Goal: Task Accomplishment & Management: Complete application form

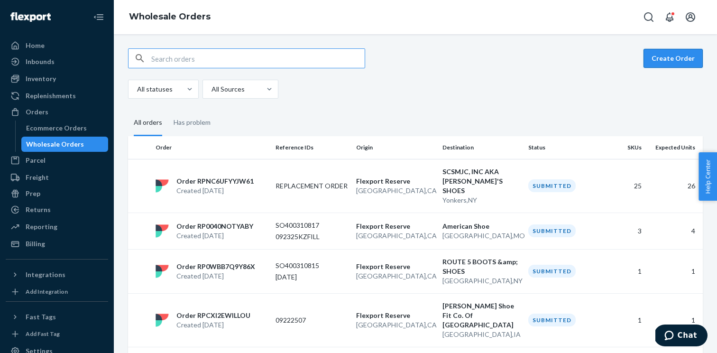
click at [661, 64] on button "Create Order" at bounding box center [673, 58] width 59 height 19
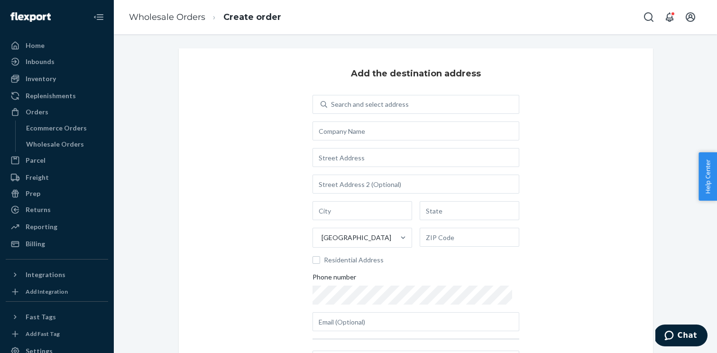
scroll to position [14, 0]
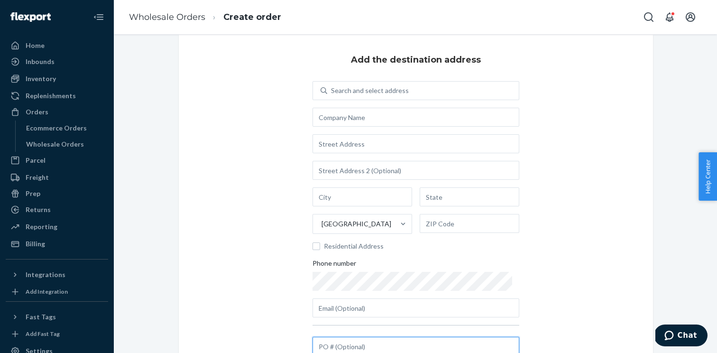
click at [344, 342] on input "text" at bounding box center [416, 346] width 207 height 19
paste input "0000173986-1-Exchange/Swap"
type input "0000173986-1-Exchange/Swap"
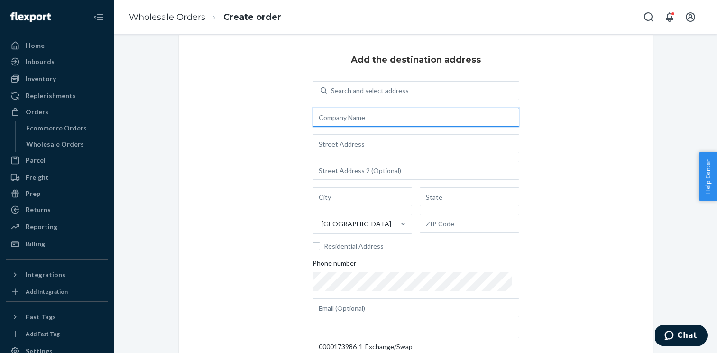
click at [340, 121] on input "text" at bounding box center [416, 117] width 207 height 19
paste input "DISTRIBUTION CENTER"
type input "DISTRIBUTION CENTER"
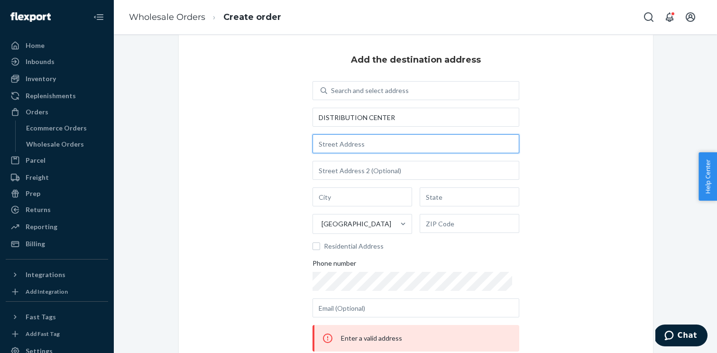
click at [362, 143] on input "text" at bounding box center [416, 143] width 207 height 19
paste input "10225 MULA ROAD"
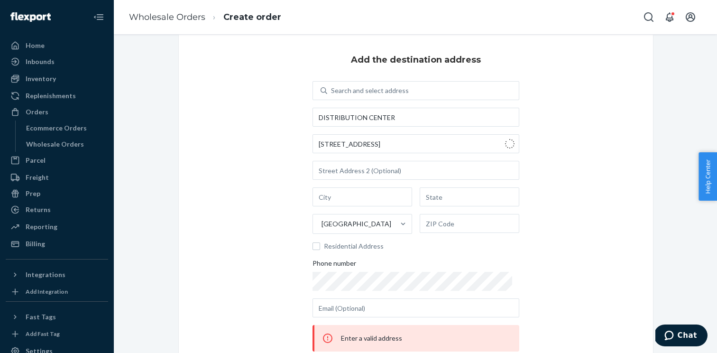
type input "Mula Rd"
type input "Shree Satyam Housing Society - Pune"
type input "MH"
type input "411003"
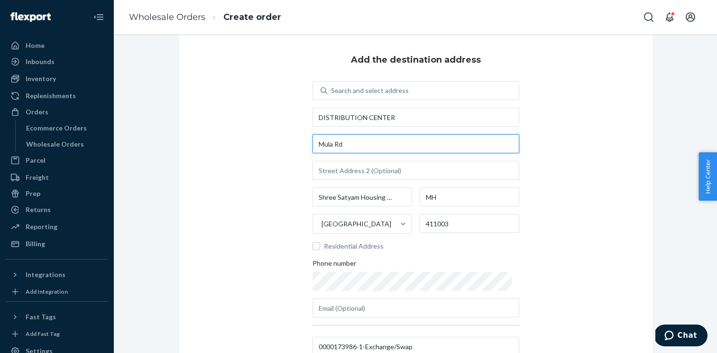
click at [365, 146] on input "Mula Rd" at bounding box center [416, 143] width 207 height 19
paste input "10225 MULA ROAD"
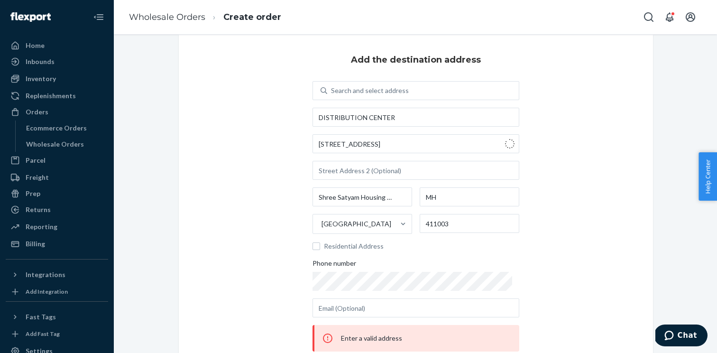
type input "10225 Mula Rd"
type input "[PERSON_NAME]"
type input "[GEOGRAPHIC_DATA]"
type input "77477"
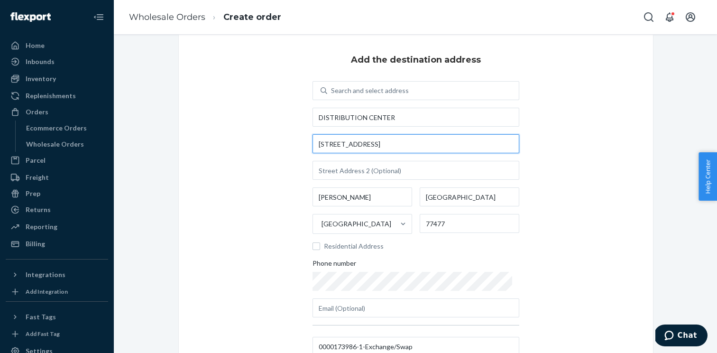
click at [374, 152] on input "10225 Mula Rd" at bounding box center [416, 143] width 207 height 19
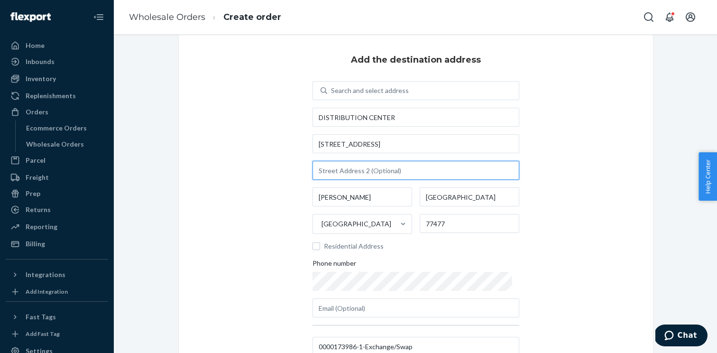
click at [374, 174] on input "text" at bounding box center [416, 170] width 207 height 19
paste input "SUITE 120"
type input "SUITE 120"
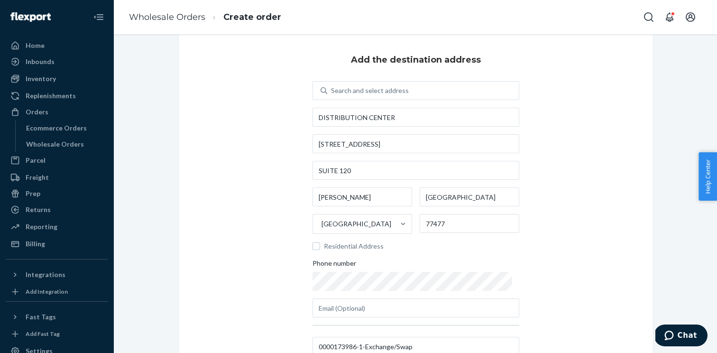
click at [575, 164] on div "Add the destination address Search and select address DISTRIBUTION CENTER 10225…" at bounding box center [416, 206] width 475 height 343
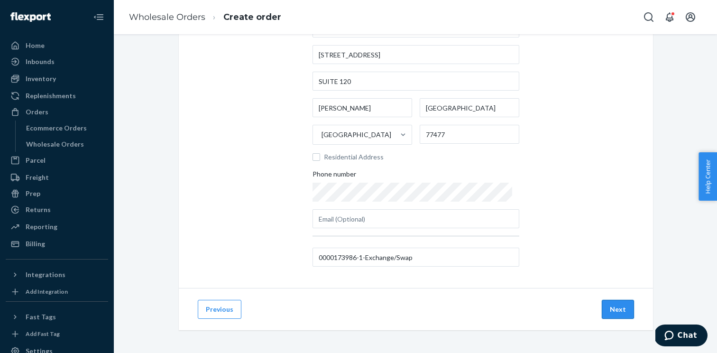
click at [621, 317] on button "Next" at bounding box center [618, 309] width 32 height 19
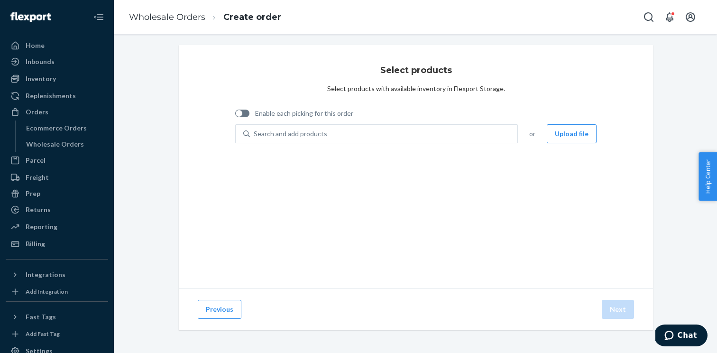
scroll to position [3, 0]
click at [250, 107] on div "Enable each picking for this order" at bounding box center [294, 114] width 118 height 19
click at [241, 110] on div at bounding box center [242, 114] width 14 height 8
checkbox input "true"
click at [566, 139] on button "Upload file" at bounding box center [572, 133] width 50 height 19
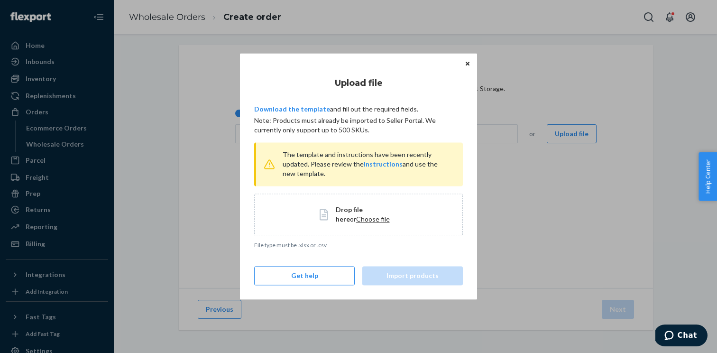
click at [356, 216] on span "Choose file" at bounding box center [373, 219] width 34 height 8
click at [356, 219] on span "Choose file" at bounding box center [373, 219] width 34 height 8
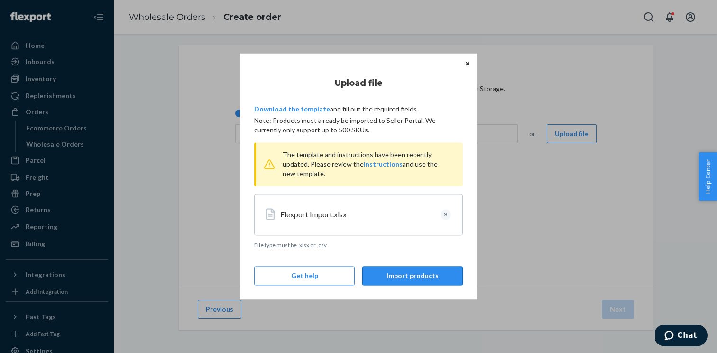
click at [426, 271] on button "Import products" at bounding box center [413, 276] width 101 height 19
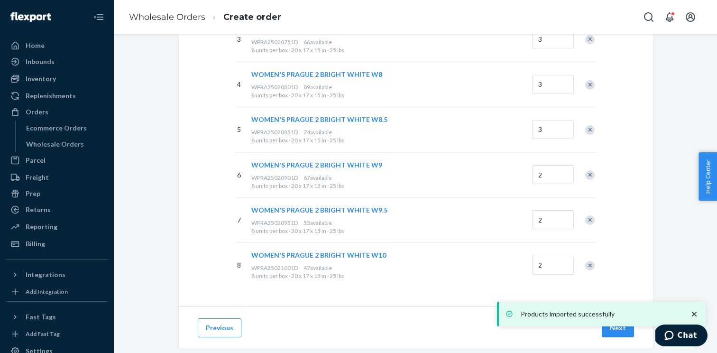
scroll to position [305, 0]
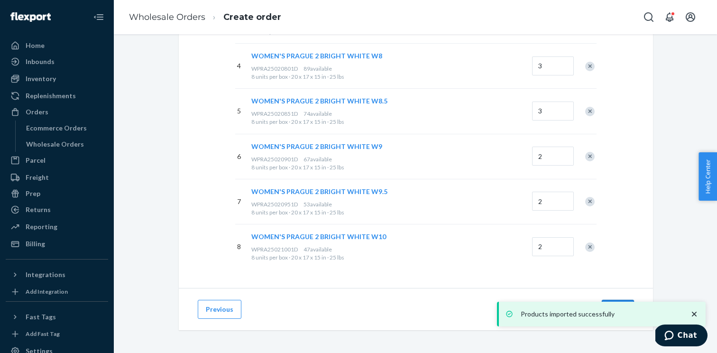
click at [613, 300] on button "Next" at bounding box center [618, 309] width 32 height 19
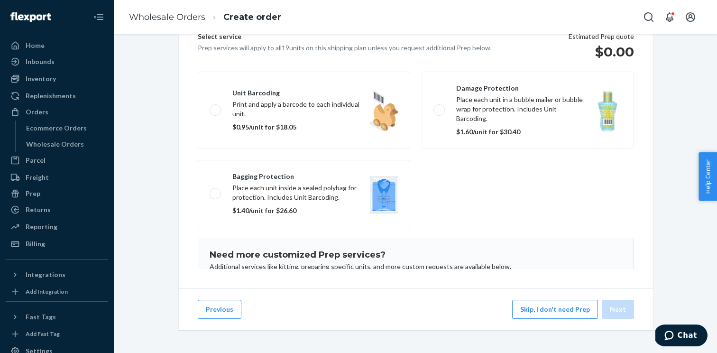
scroll to position [130, 0]
click at [544, 314] on button "Skip, I don't need Prep" at bounding box center [555, 309] width 86 height 19
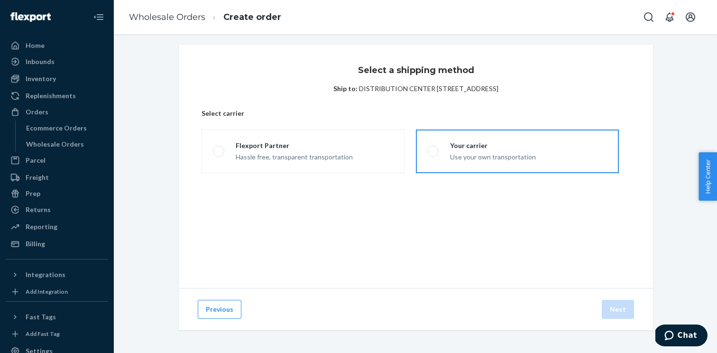
click at [436, 156] on label "Your carrier Use your own transportation" at bounding box center [517, 152] width 203 height 44
click at [434, 155] on input "Your carrier Use your own transportation" at bounding box center [431, 152] width 6 height 6
radio input "true"
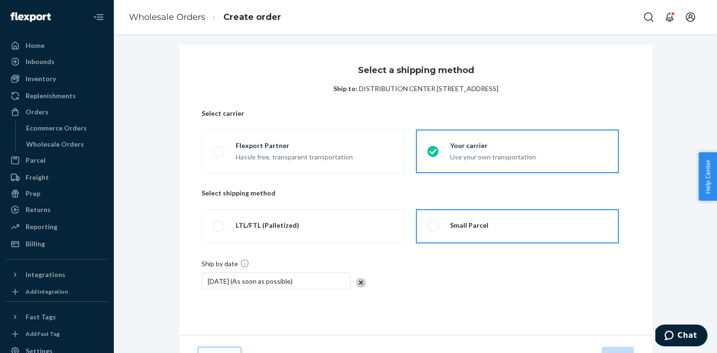
click at [436, 232] on label "Small Parcel" at bounding box center [517, 226] width 203 height 34
click at [434, 230] on input "Small Parcel" at bounding box center [431, 226] width 6 height 6
radio input "true"
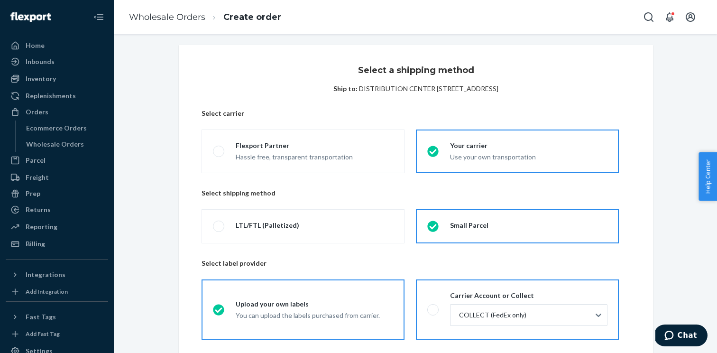
click at [425, 301] on label "Carrier Account or Collect COLLECT (FedEx only)" at bounding box center [517, 309] width 203 height 60
click at [428, 307] on input "Carrier Account or Collect COLLECT (FedEx only)" at bounding box center [431, 310] width 6 height 6
radio input "true"
radio input "false"
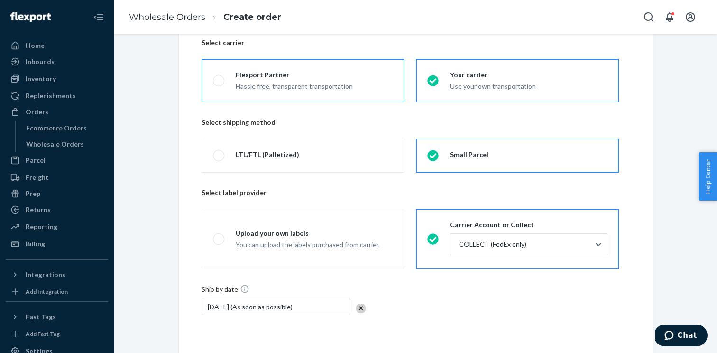
click at [324, 94] on label "Flexport Partner Hassle free, transparent transportation" at bounding box center [303, 81] width 203 height 44
click at [219, 84] on input "Flexport Partner Hassle free, transparent transportation" at bounding box center [216, 81] width 6 height 6
radio input "true"
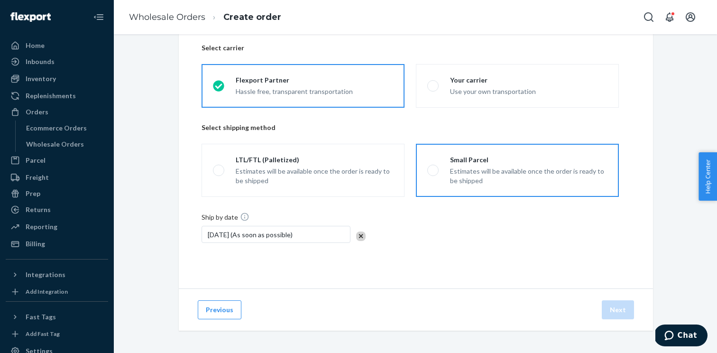
click at [458, 181] on div "Estimates will be available once the order is ready to be shipped" at bounding box center [529, 176] width 158 height 19
click at [434, 174] on input "Small Parcel Estimates will be available once the order is ready to be shipped" at bounding box center [431, 171] width 6 height 6
radio input "true"
click at [616, 313] on button "Next" at bounding box center [618, 309] width 32 height 19
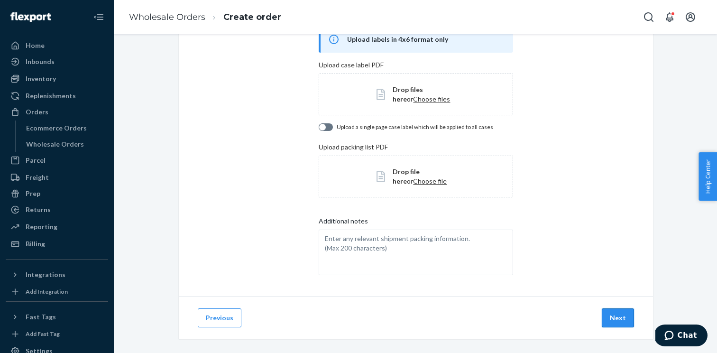
click at [616, 313] on button "Next" at bounding box center [618, 317] width 32 height 19
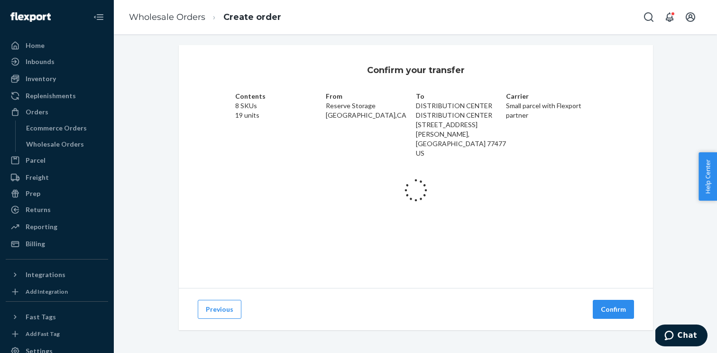
scroll to position [6, 0]
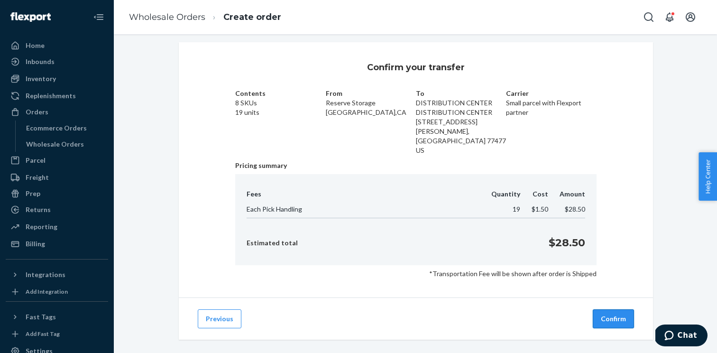
click at [613, 310] on button "Confirm" at bounding box center [613, 318] width 41 height 19
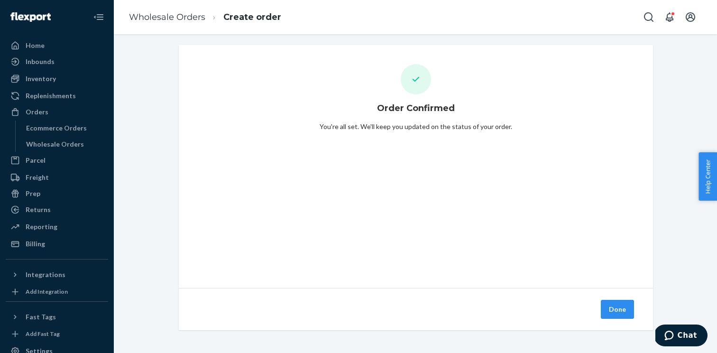
scroll to position [3, 0]
click at [612, 302] on button "Done" at bounding box center [617, 309] width 33 height 19
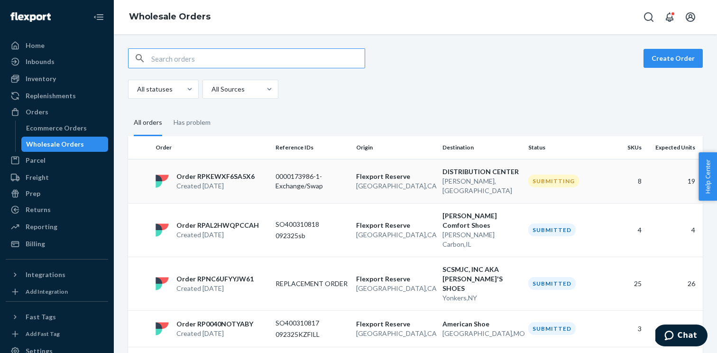
click at [284, 175] on p "0000173986-1-Exchange/Swap" at bounding box center [312, 181] width 73 height 19
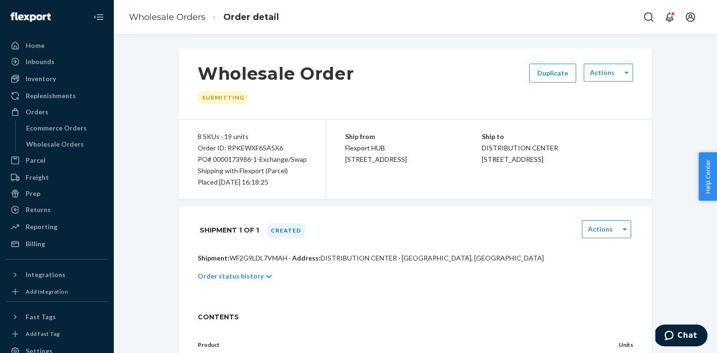
click at [265, 254] on p "Shipment: WF2G9LDL7VMAH · Address: DISTRIBUTION CENTER · Stafford, TX 77477" at bounding box center [416, 257] width 436 height 9
copy p "WF2G9LDL7VMAH"
click at [262, 149] on div "Order ID: RPKEWXF6SA5X6" at bounding box center [252, 147] width 109 height 11
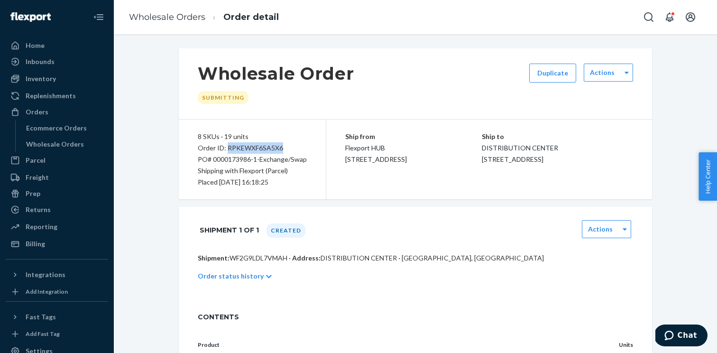
copy div "RPKEWXF6SA5X6"
click at [82, 148] on div "Wholesale Orders" at bounding box center [64, 144] width 85 height 13
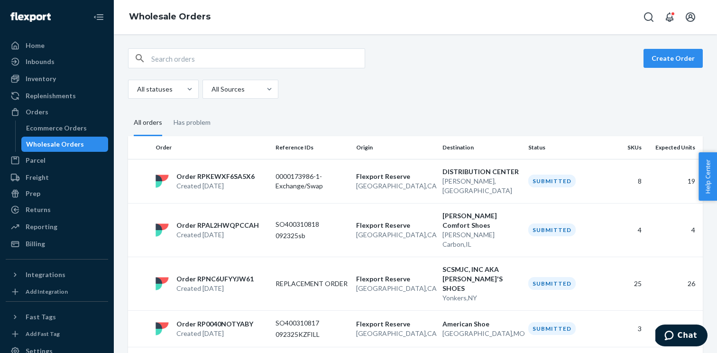
click at [683, 68] on div "Create Order" at bounding box center [415, 58] width 575 height 20
click at [673, 60] on button "Create Order" at bounding box center [673, 58] width 59 height 19
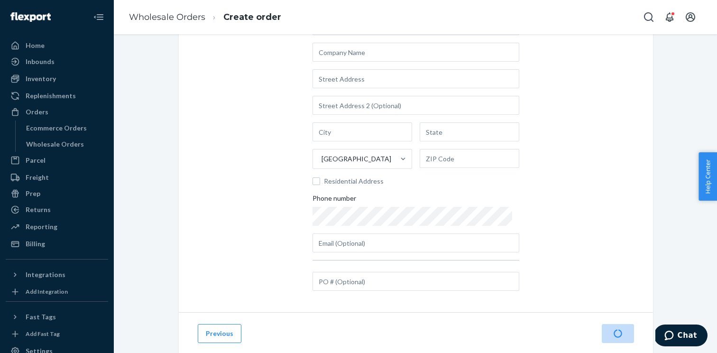
scroll to position [77, 0]
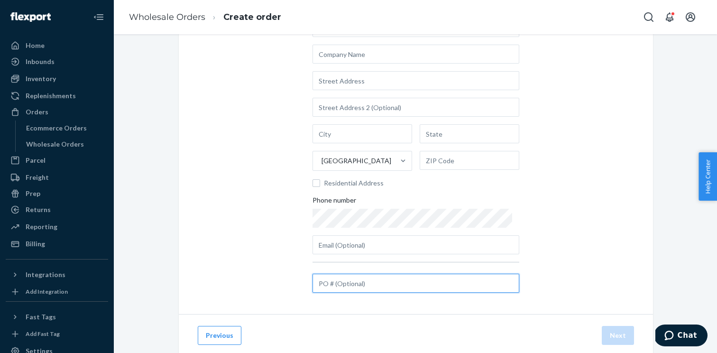
click at [394, 291] on input "text" at bounding box center [416, 283] width 207 height 19
paste input "SKIZI091525"
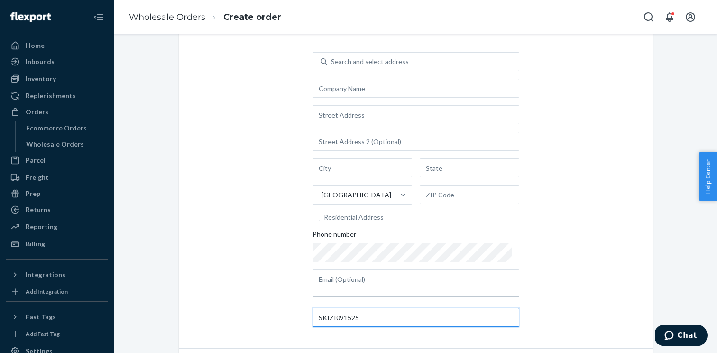
scroll to position [40, 0]
type input "SKIZI091525"
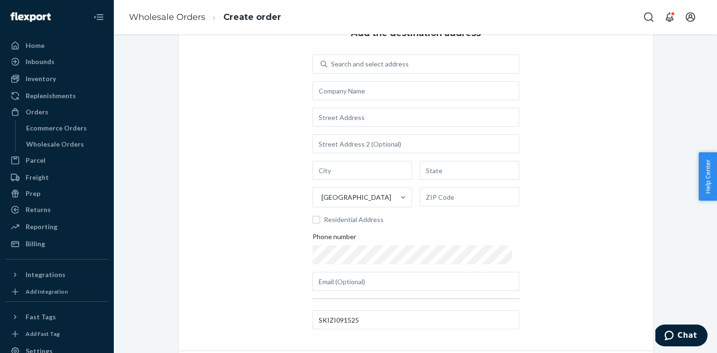
click at [350, 104] on div "Search and select address United States Residential Address Phone number" at bounding box center [416, 173] width 207 height 236
click at [339, 94] on input "text" at bounding box center [416, 90] width 207 height 19
paste input "KARAVEL SHOES 1011"
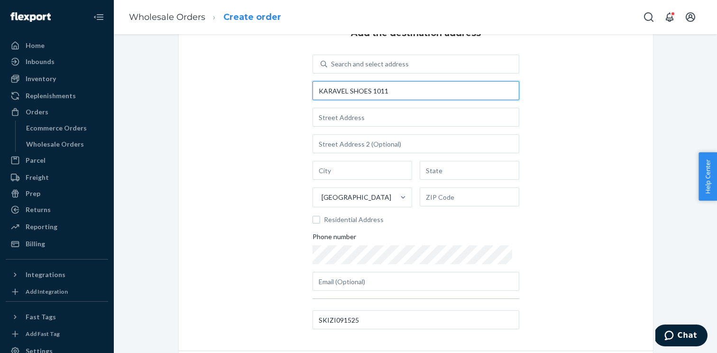
type input "KARAVEL SHOES 1011"
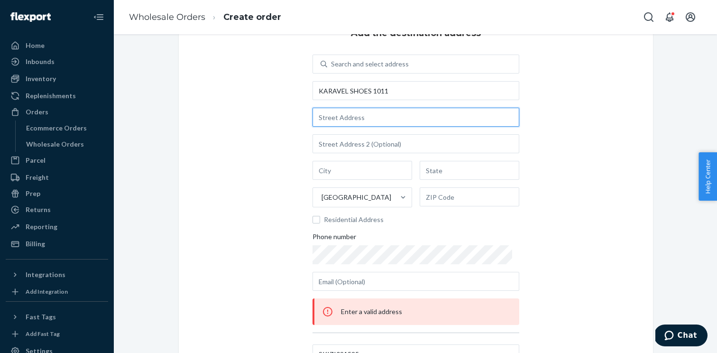
click at [369, 119] on input "text" at bounding box center [416, 117] width 207 height 19
paste input "1011 W. ANDERSON LANE"
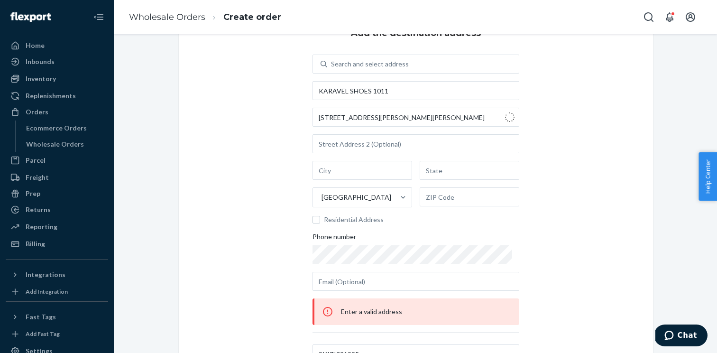
type input "1011 W Anderson Ln."
type input "Austin"
type input "[GEOGRAPHIC_DATA]"
type input "78757"
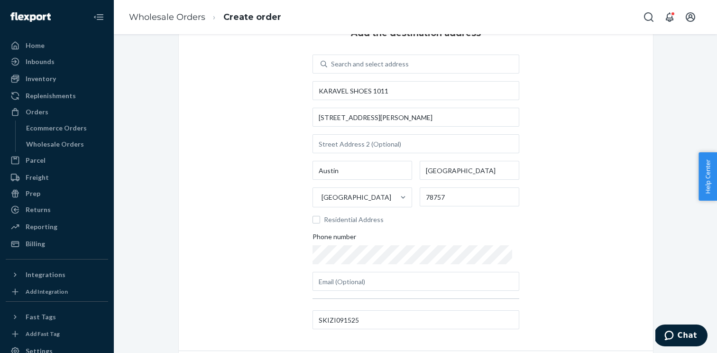
click at [550, 283] on div "Add the destination address Search and select address KARAVEL SHOES 1011 1011 W…" at bounding box center [416, 179] width 475 height 343
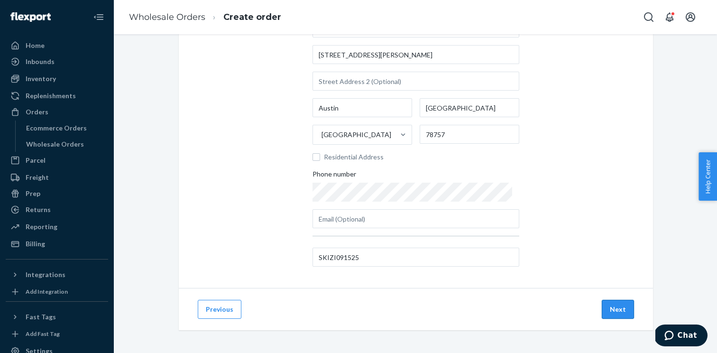
click at [614, 312] on button "Next" at bounding box center [618, 309] width 32 height 19
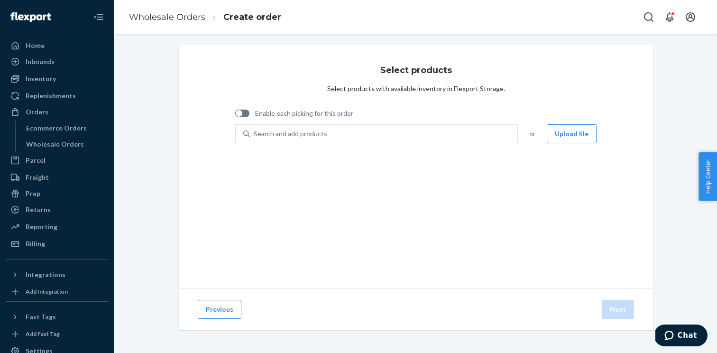
click at [244, 114] on div at bounding box center [242, 114] width 14 height 8
checkbox input "true"
click at [589, 131] on button "Upload file" at bounding box center [572, 133] width 50 height 19
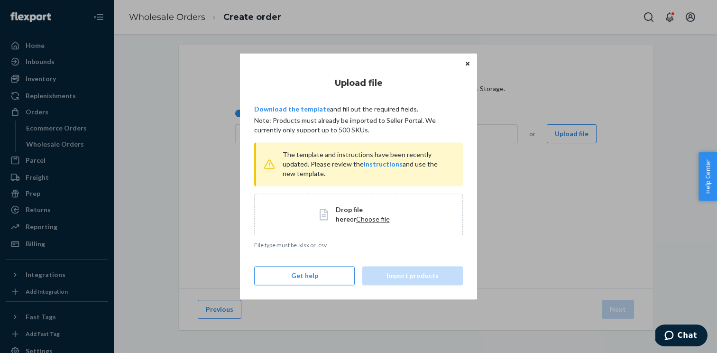
click at [356, 222] on span "Choose file" at bounding box center [373, 219] width 34 height 8
click at [363, 219] on span "Choose file" at bounding box center [373, 219] width 34 height 8
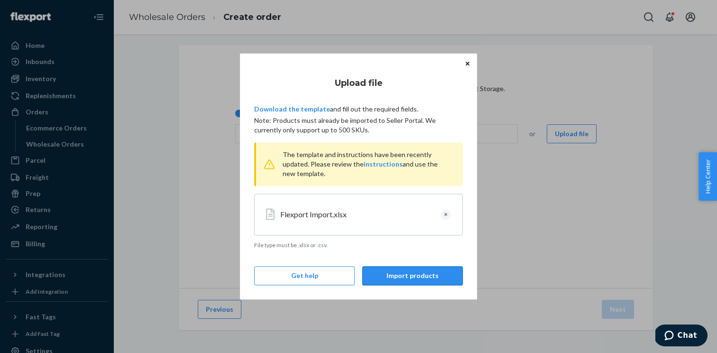
click at [397, 270] on button "Import products" at bounding box center [413, 276] width 101 height 19
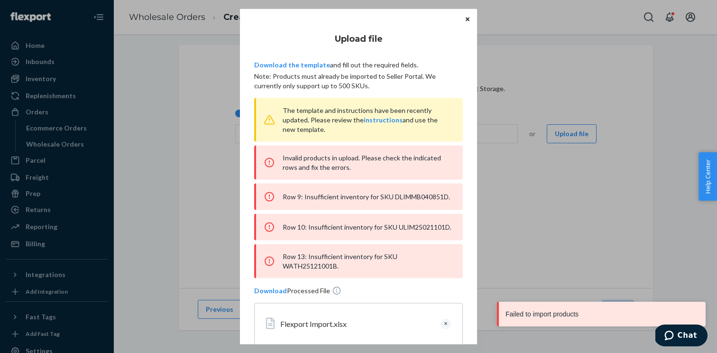
scroll to position [53, 0]
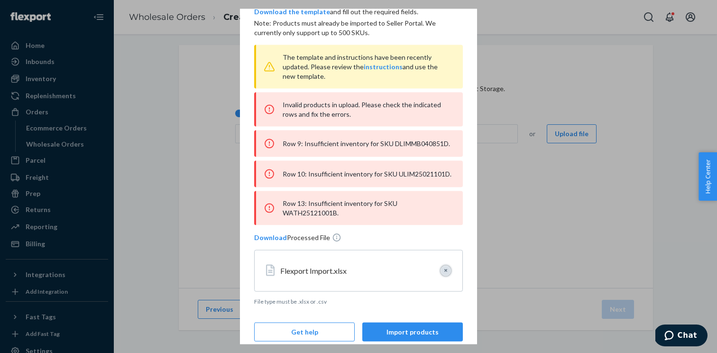
click at [445, 266] on button "Clear" at bounding box center [446, 271] width 10 height 10
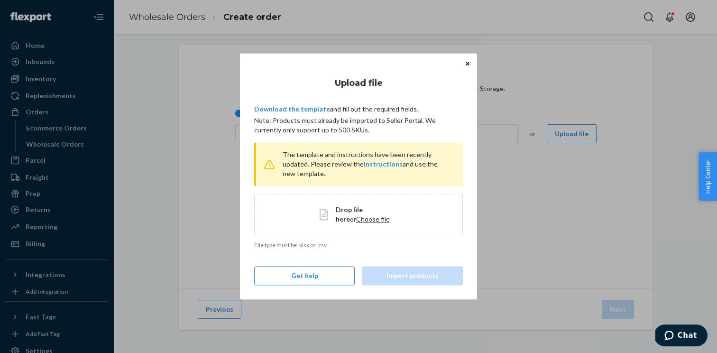
scroll to position [0, 0]
click at [356, 220] on span "Choose file" at bounding box center [373, 219] width 34 height 8
click at [352, 213] on span "Drop file here" at bounding box center [349, 214] width 27 height 18
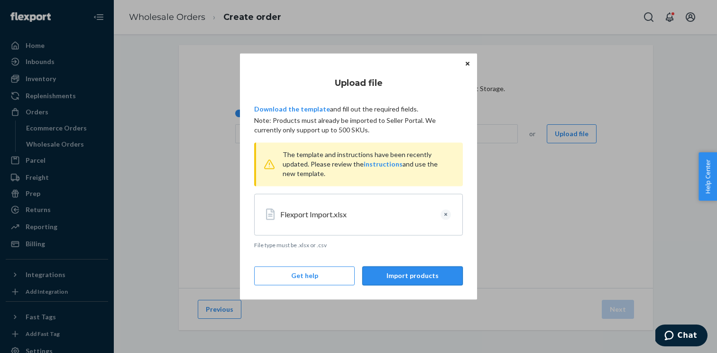
click at [442, 271] on button "Import products" at bounding box center [413, 276] width 101 height 19
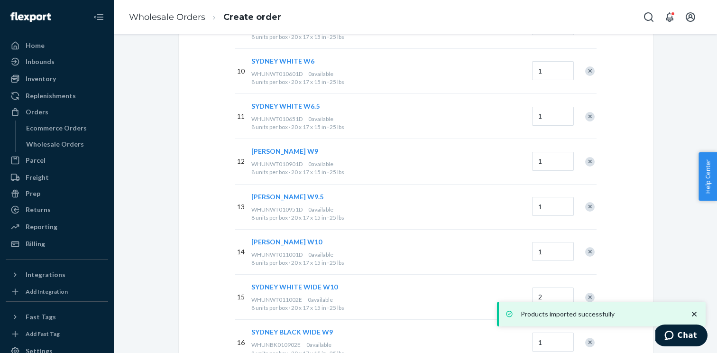
scroll to position [712, 0]
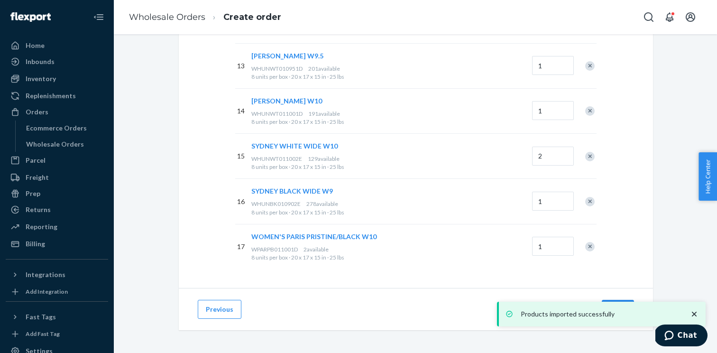
click at [694, 314] on icon "close toast" at bounding box center [694, 314] width 5 height 5
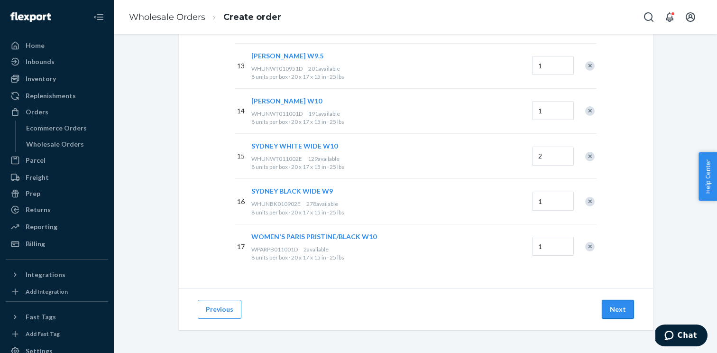
click at [616, 307] on button "Next" at bounding box center [618, 309] width 32 height 19
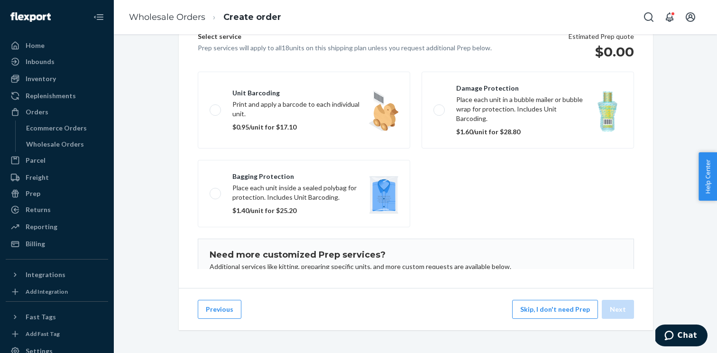
scroll to position [130, 0]
click at [568, 302] on button "Skip, I don't need Prep" at bounding box center [555, 309] width 86 height 19
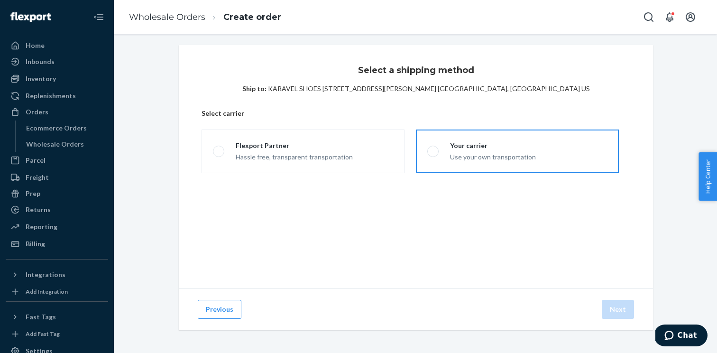
click at [432, 150] on span at bounding box center [433, 151] width 11 height 11
click at [432, 150] on input "Your carrier Use your own transportation" at bounding box center [431, 152] width 6 height 6
radio input "true"
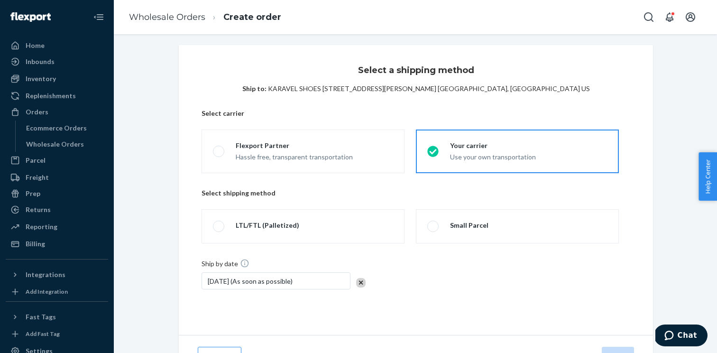
click at [434, 259] on div "Ship by date Sep 26, 2025 (As soon as possible)" at bounding box center [416, 280] width 429 height 42
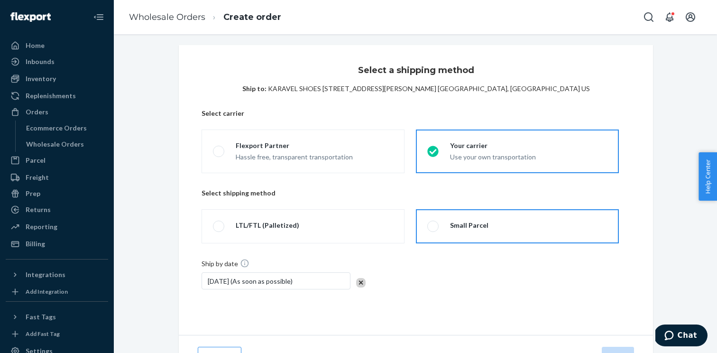
click at [435, 239] on label "Small Parcel" at bounding box center [517, 226] width 203 height 34
click at [434, 230] on input "Small Parcel" at bounding box center [431, 226] width 6 height 6
radio input "true"
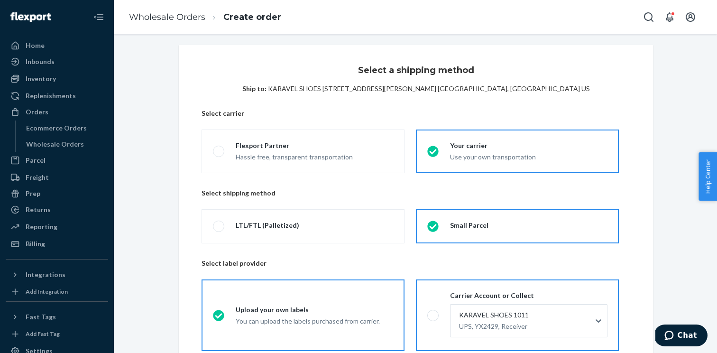
click at [430, 319] on span at bounding box center [433, 315] width 11 height 11
click at [430, 318] on input "Carrier Account or Collect KARAVEL SHOES 1011 UPS, YX2429, Receiver" at bounding box center [431, 315] width 6 height 6
radio input "true"
radio input "false"
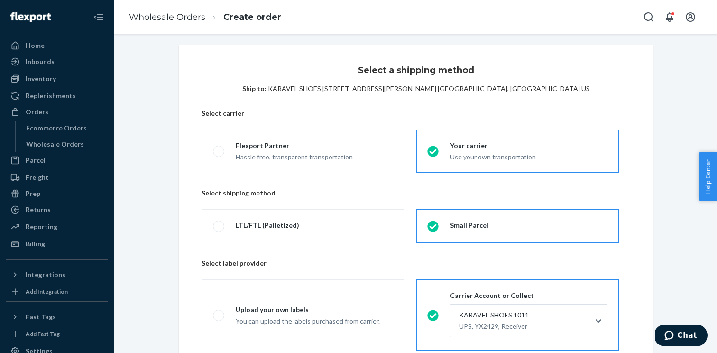
scroll to position [158, 0]
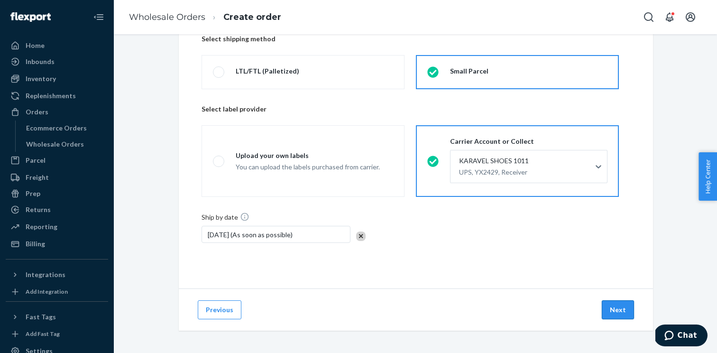
click at [614, 310] on button "Next" at bounding box center [618, 309] width 32 height 19
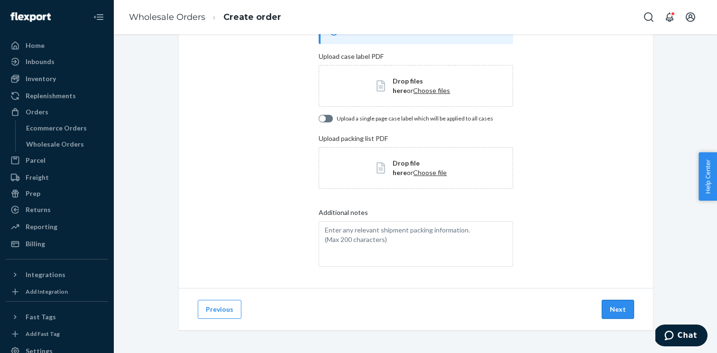
click at [612, 308] on button "Next" at bounding box center [618, 309] width 32 height 19
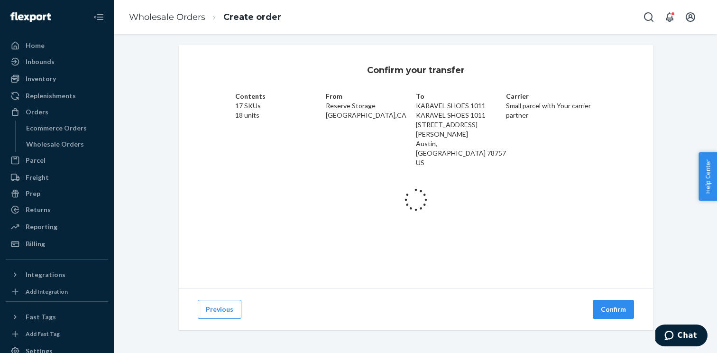
scroll to position [6, 0]
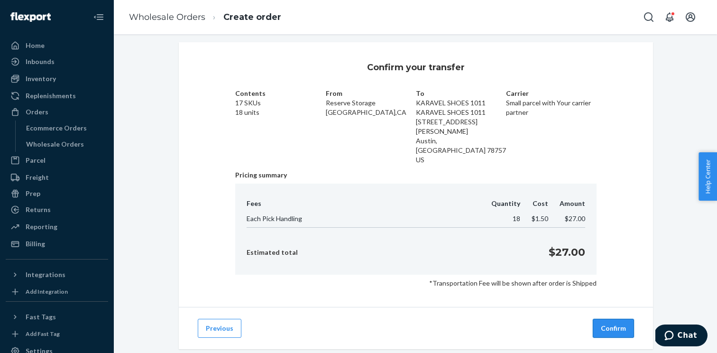
click at [615, 319] on button "Confirm" at bounding box center [613, 328] width 41 height 19
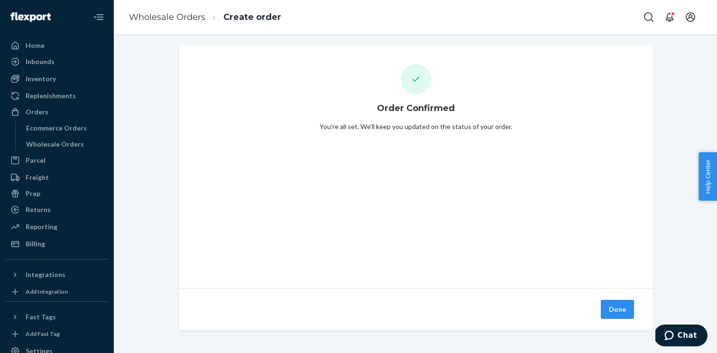
scroll to position [3, 0]
click at [616, 309] on button "Done" at bounding box center [617, 309] width 33 height 19
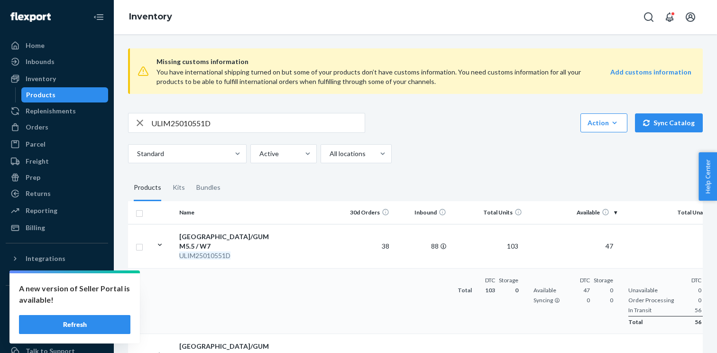
click at [290, 126] on input "ULIM25010551D" at bounding box center [258, 122] width 214 height 19
paste input "DLIMMB0408"
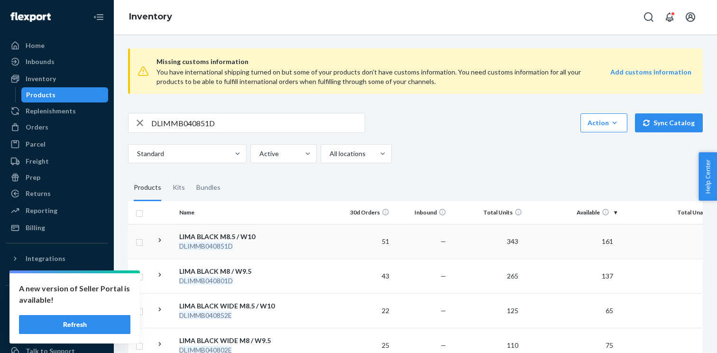
click at [161, 236] on icon at bounding box center [160, 240] width 9 height 9
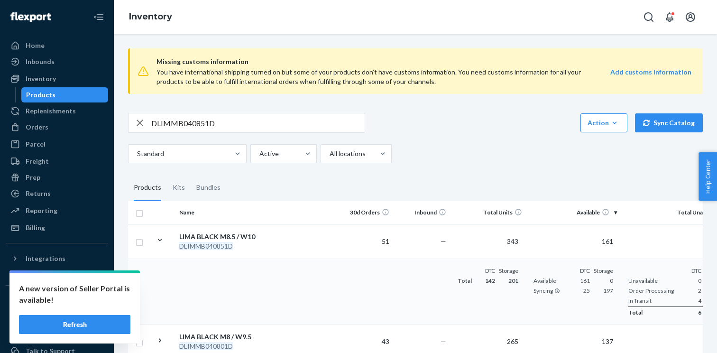
click at [218, 124] on input "DLIMMB040851D" at bounding box center [258, 122] width 214 height 19
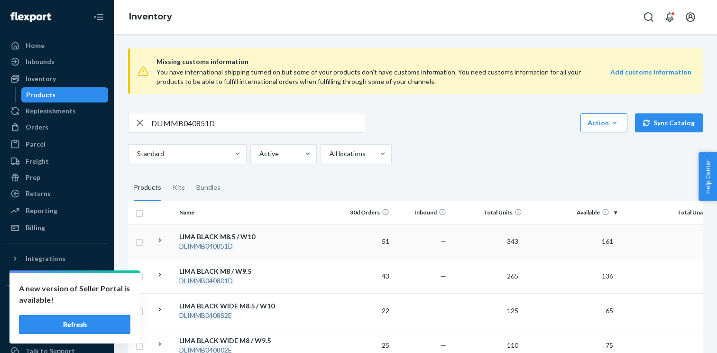
click at [158, 239] on icon at bounding box center [160, 240] width 9 height 9
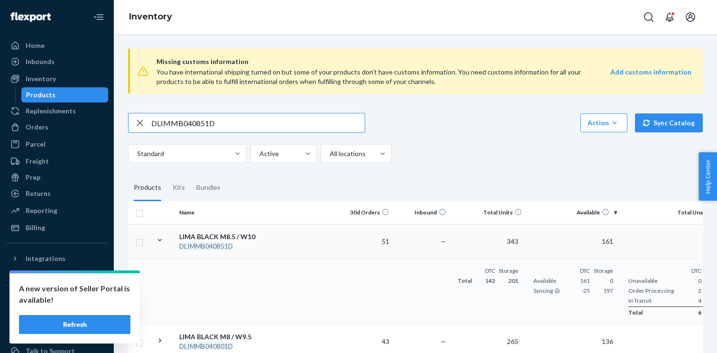
click at [183, 126] on input "DLIMMB040851D" at bounding box center [258, 122] width 214 height 19
paste input "ULIM2502110"
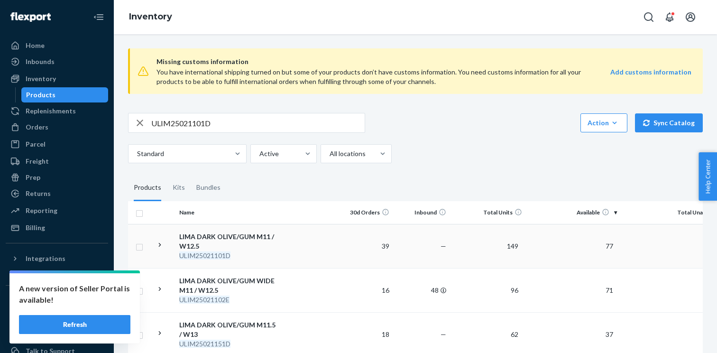
click at [159, 243] on icon at bounding box center [160, 245] width 2 height 4
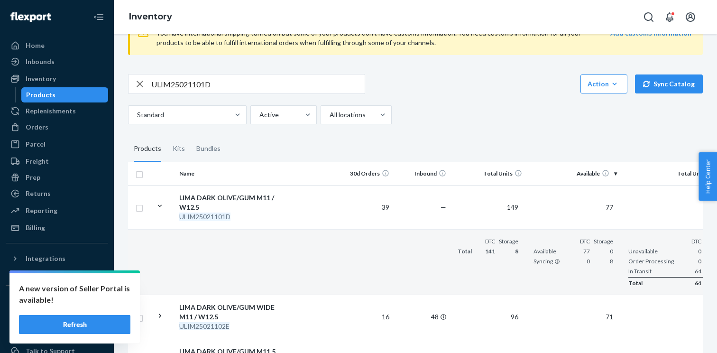
scroll to position [0, 37]
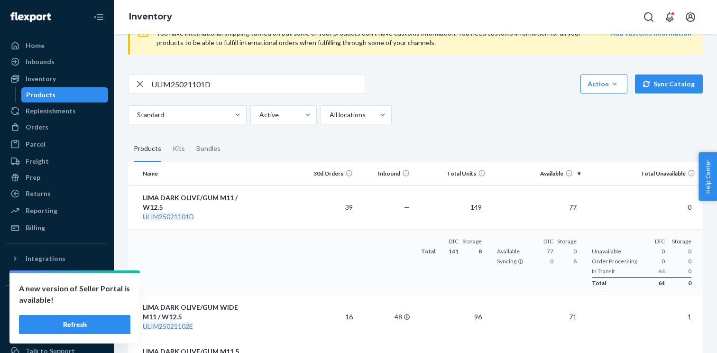
click at [209, 83] on input "ULIM25021101D" at bounding box center [258, 83] width 214 height 19
paste input "WATH25121001B"
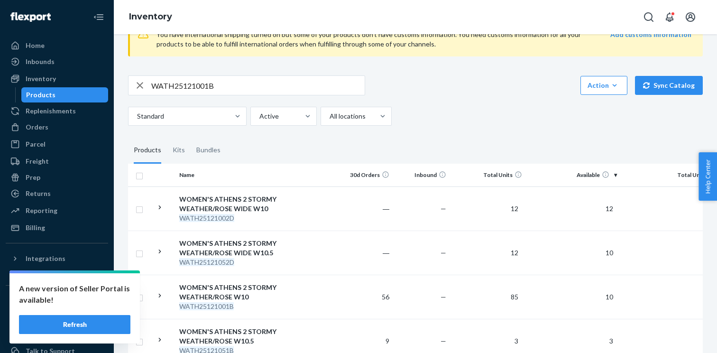
scroll to position [63, 0]
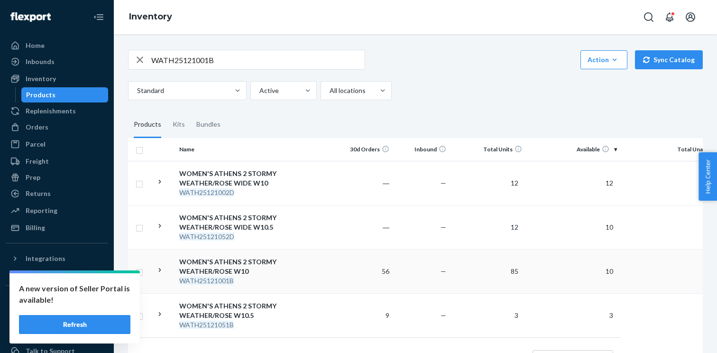
click at [165, 270] on td at bounding box center [164, 271] width 24 height 44
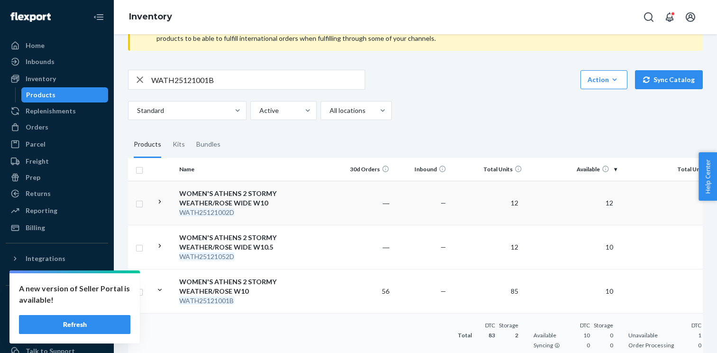
scroll to position [8, 0]
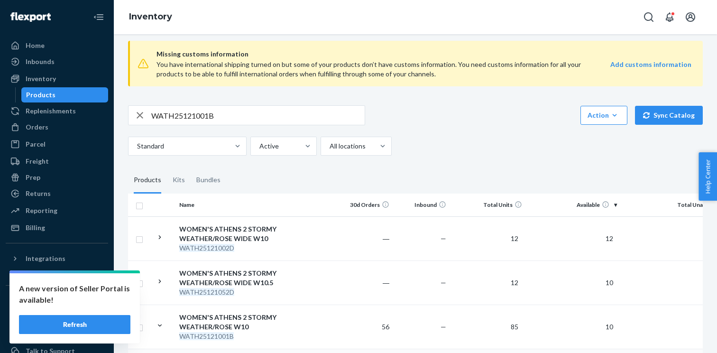
click at [195, 116] on input "WATH25121001B" at bounding box center [258, 115] width 214 height 19
paste input "08"
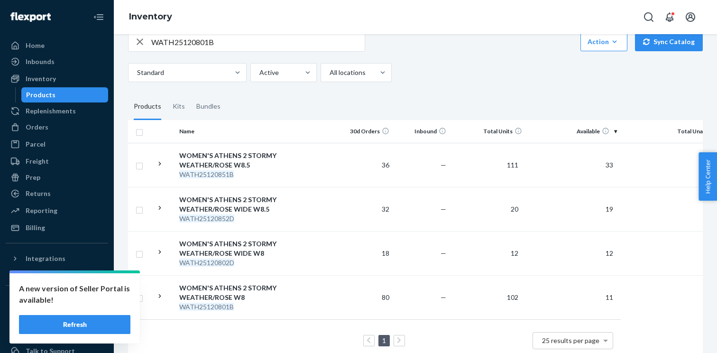
scroll to position [89, 0]
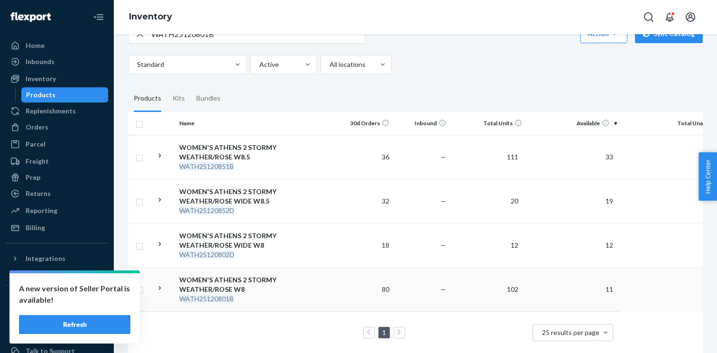
click at [159, 289] on icon at bounding box center [160, 288] width 2 height 4
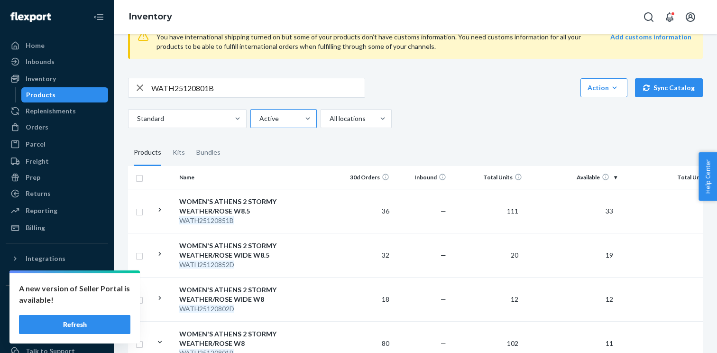
scroll to position [5, 0]
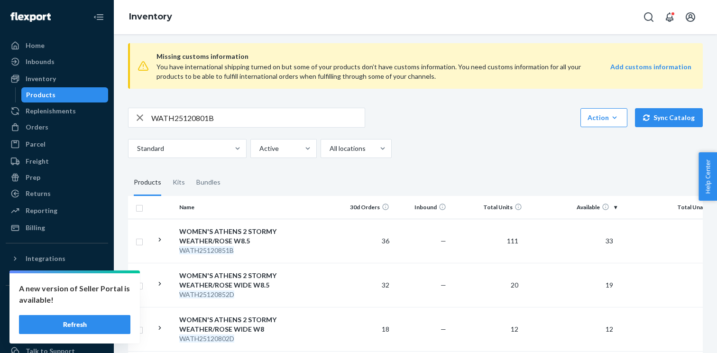
click at [228, 127] on div "WATH25120801B" at bounding box center [246, 118] width 237 height 20
click at [223, 121] on input "WATH25120801B" at bounding box center [258, 117] width 214 height 19
paste input "5"
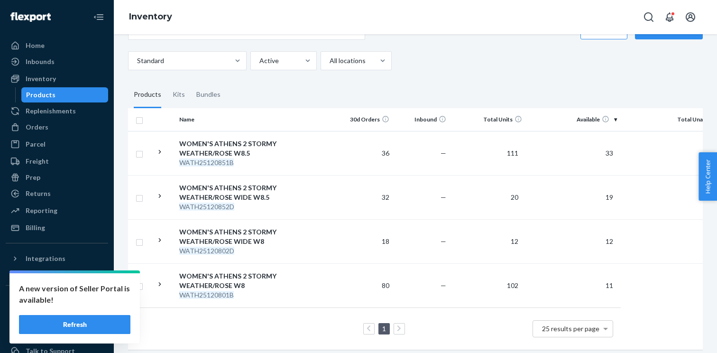
scroll to position [99, 0]
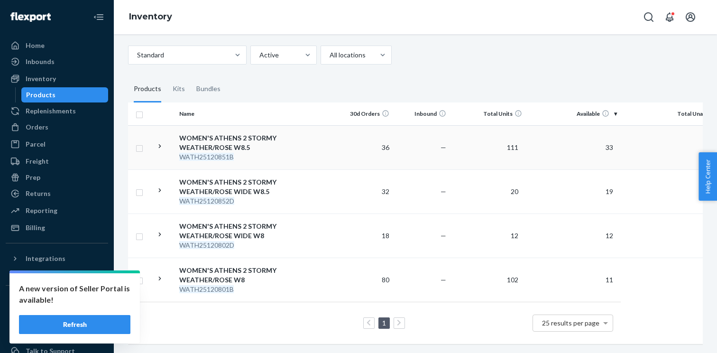
click at [159, 147] on icon at bounding box center [160, 146] width 9 height 9
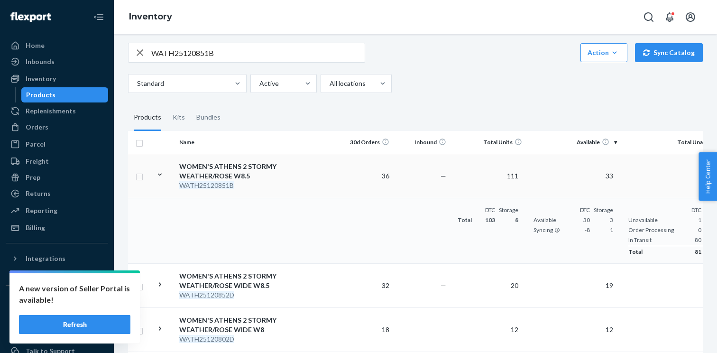
scroll to position [47, 0]
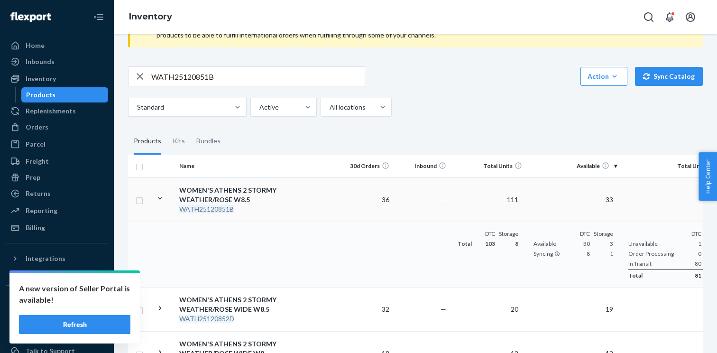
click at [225, 77] on input "WATH25120851B" at bounding box center [258, 76] width 214 height 19
paste input "90"
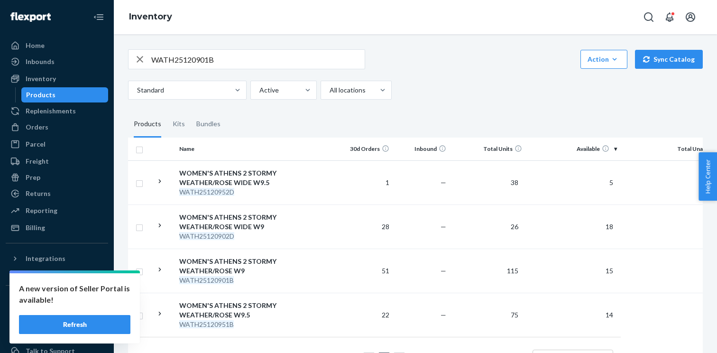
scroll to position [98, 0]
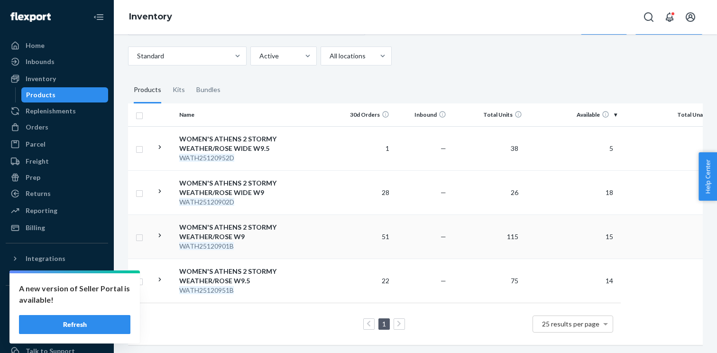
click at [160, 238] on icon at bounding box center [160, 235] width 9 height 9
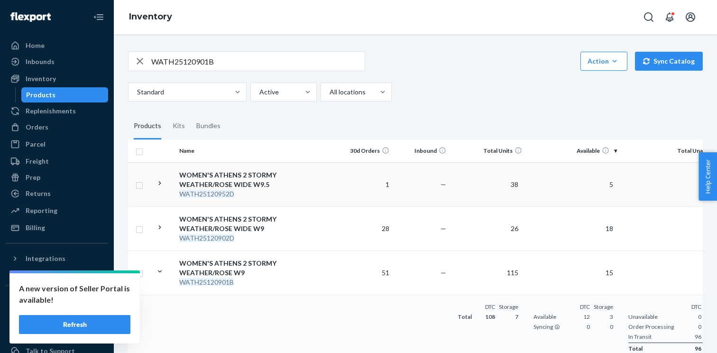
scroll to position [49, 0]
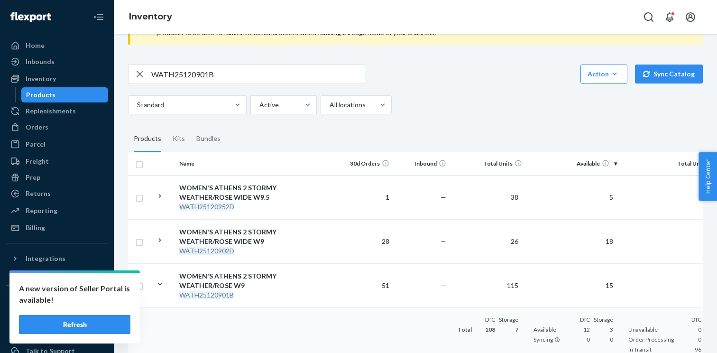
click at [226, 80] on input "WATH25120901B" at bounding box center [258, 74] width 214 height 19
paste input "10"
type input "WATH25121001B"
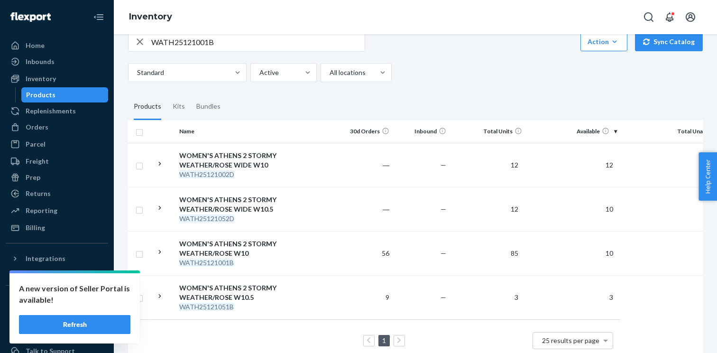
scroll to position [87, 0]
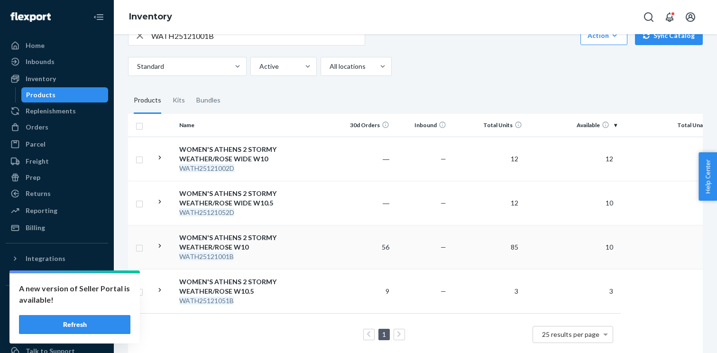
click at [161, 246] on icon at bounding box center [160, 246] width 2 height 4
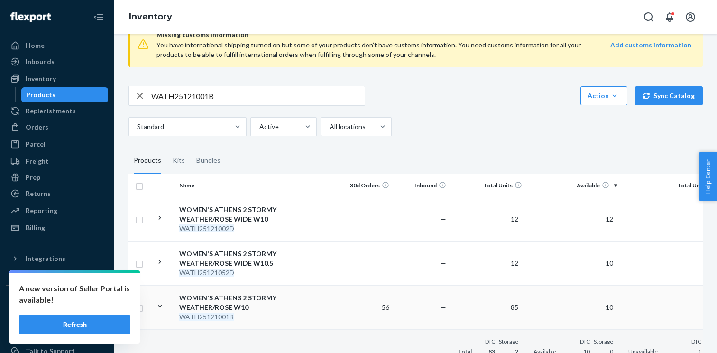
scroll to position [0, 0]
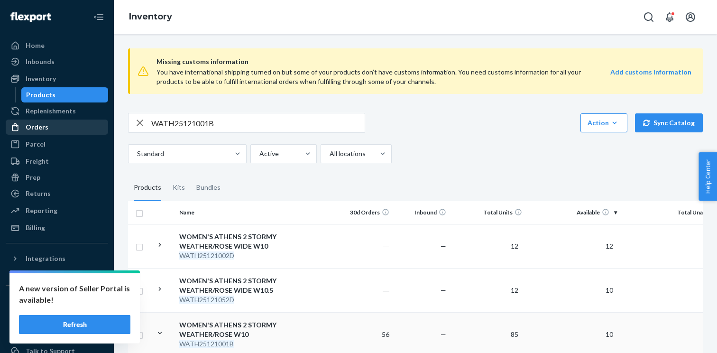
click at [40, 124] on div "Orders" at bounding box center [37, 126] width 23 height 9
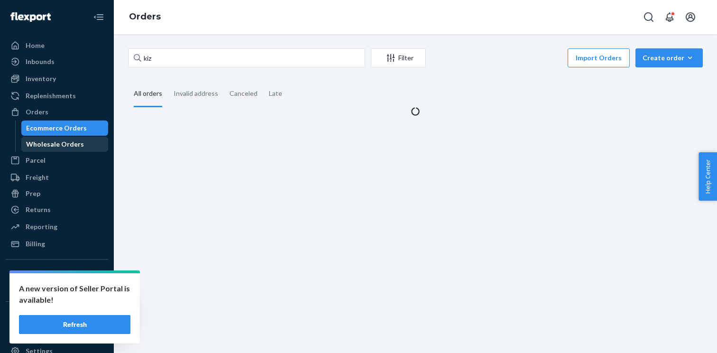
click at [56, 140] on div "Wholesale Orders" at bounding box center [55, 144] width 58 height 9
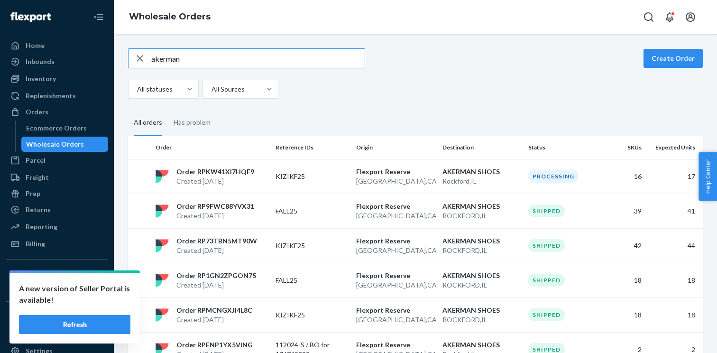
click at [143, 57] on icon "button" at bounding box center [139, 58] width 11 height 19
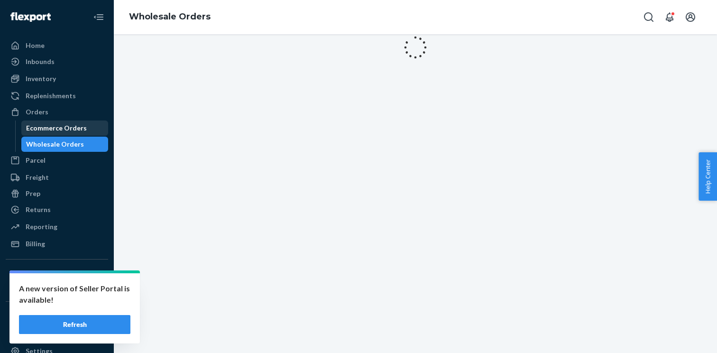
click at [51, 128] on div "Ecommerce Orders" at bounding box center [56, 127] width 61 height 9
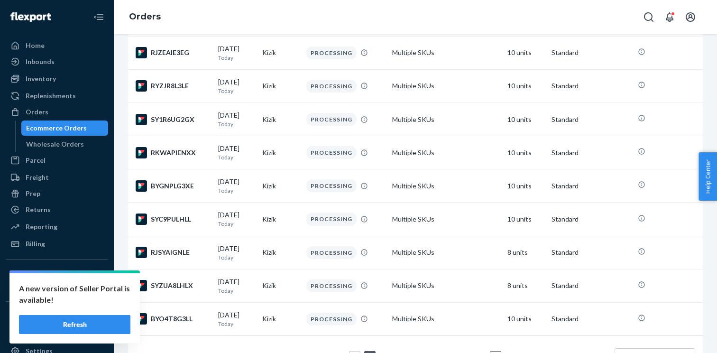
scroll to position [661, 0]
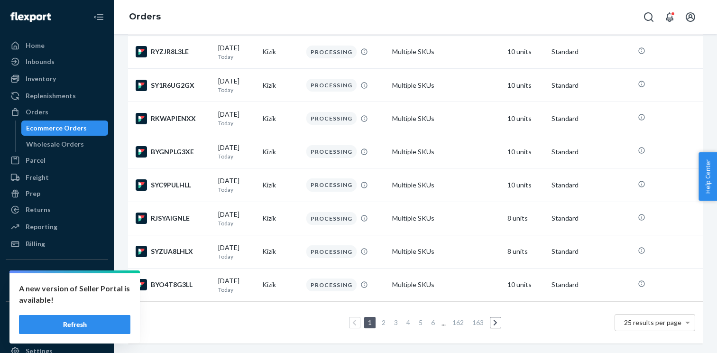
click at [383, 324] on link "2" at bounding box center [384, 322] width 8 height 8
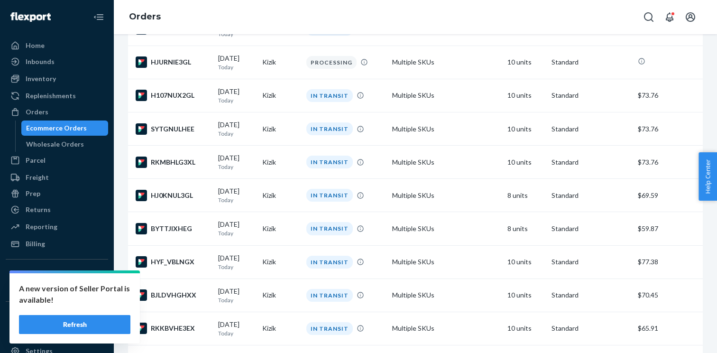
scroll to position [661, 0]
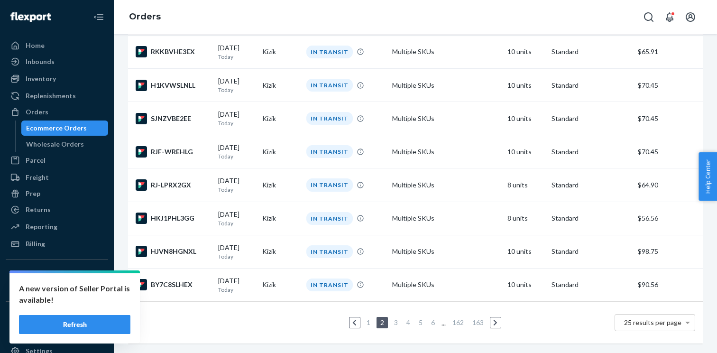
click at [396, 325] on link "3" at bounding box center [396, 322] width 8 height 8
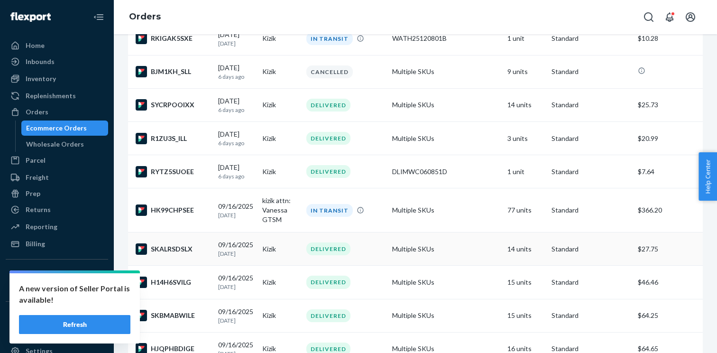
scroll to position [632, 0]
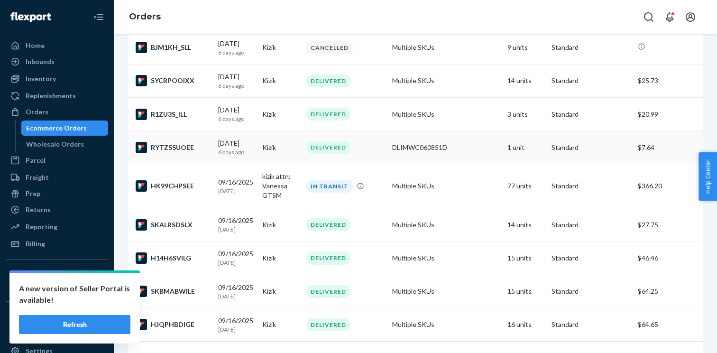
click at [238, 145] on div "09/17/2025 6 days ago" at bounding box center [236, 148] width 37 height 18
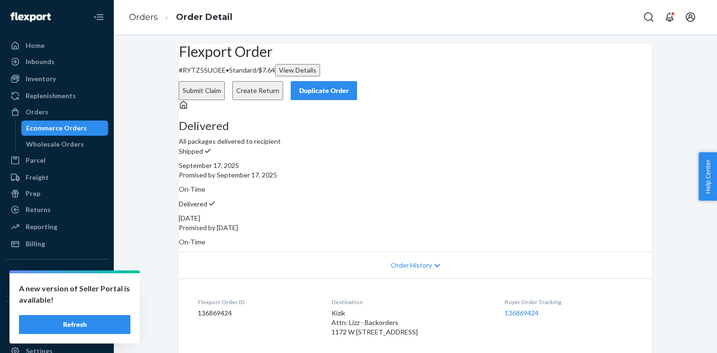
click at [349, 86] on div "Duplicate Order" at bounding box center [324, 90] width 50 height 9
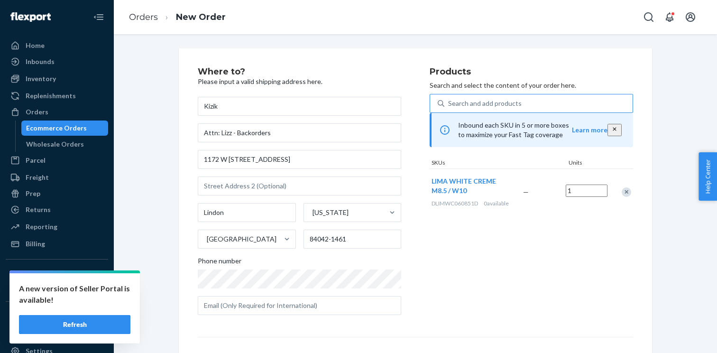
click at [465, 111] on div "Search and add products" at bounding box center [539, 103] width 188 height 17
click at [449, 108] on input "Search and add products" at bounding box center [448, 103] width 1 height 9
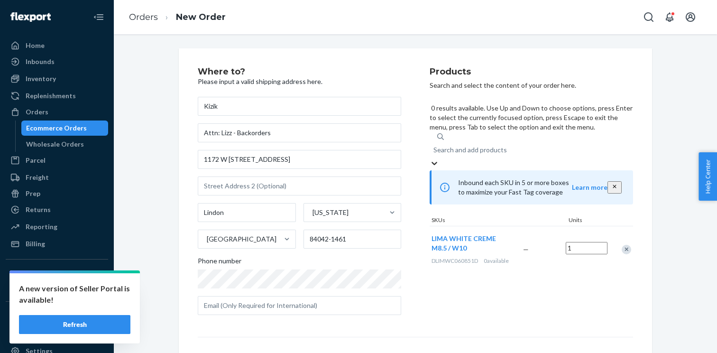
paste input "WATH25100752D"
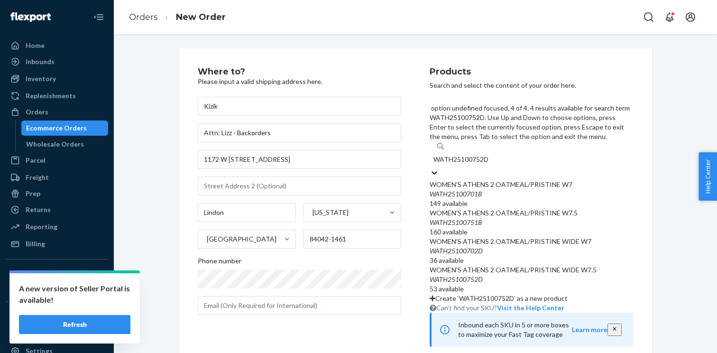
type input "WATH25100752D"
click at [608, 300] on div "Products Search and select the content of your order here. option undefined foc…" at bounding box center [532, 240] width 204 height 347
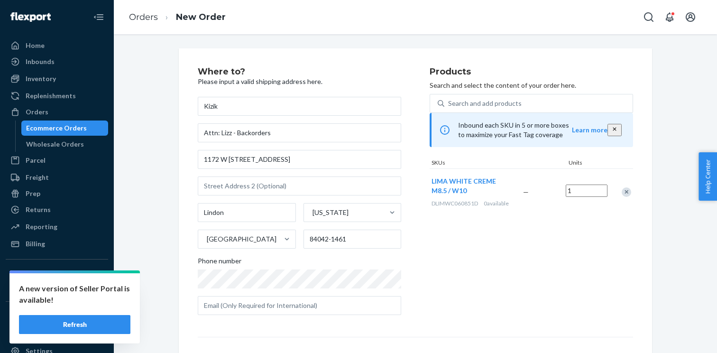
click at [628, 197] on div "Remove Item" at bounding box center [626, 191] width 9 height 9
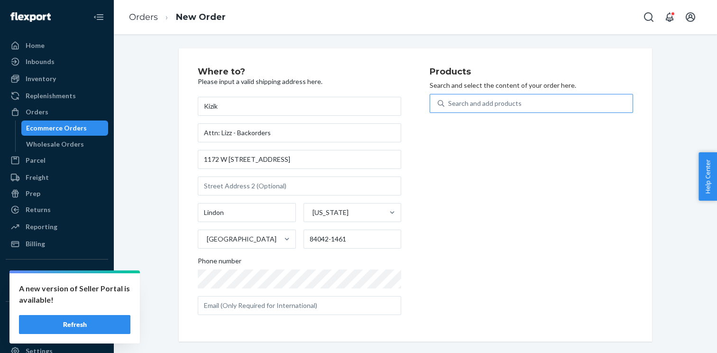
click at [475, 105] on div "Search and add products" at bounding box center [485, 103] width 74 height 9
click at [449, 105] on input "Search and add products" at bounding box center [448, 103] width 1 height 9
paste input "WATH25100752D"
type input "WATH25100752D"
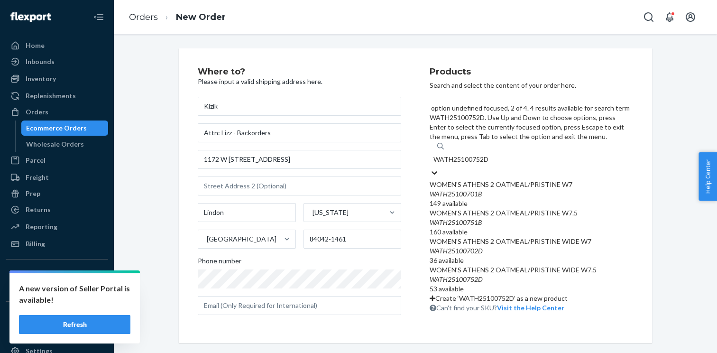
scroll to position [37, 0]
click at [489, 275] on div "WATH25100752D" at bounding box center [532, 279] width 204 height 9
click at [489, 164] on input "WATH25100752D" at bounding box center [462, 159] width 56 height 9
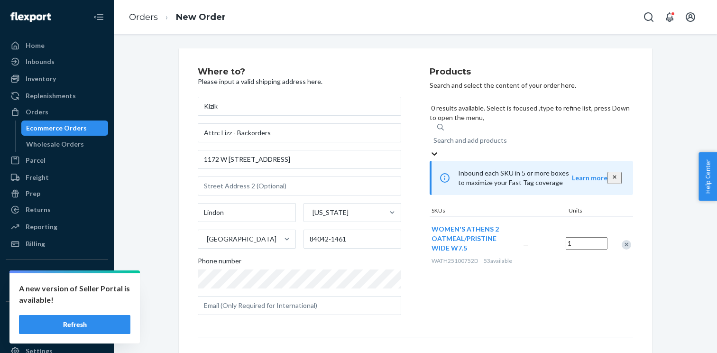
click at [544, 132] on div "Search and add products" at bounding box center [532, 140] width 204 height 17
click at [435, 136] on input "0 results available. Select is focused ,type to refine list, press Down to open…" at bounding box center [434, 140] width 1 height 9
paste input "WATH25100951B"
type input "WATH25100951B"
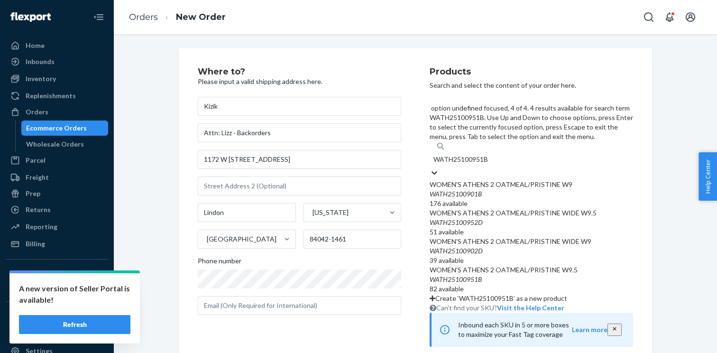
click at [495, 275] on div "WATH25100951B" at bounding box center [532, 279] width 204 height 9
click at [489, 164] on input "WATH25100951B" at bounding box center [462, 159] width 56 height 9
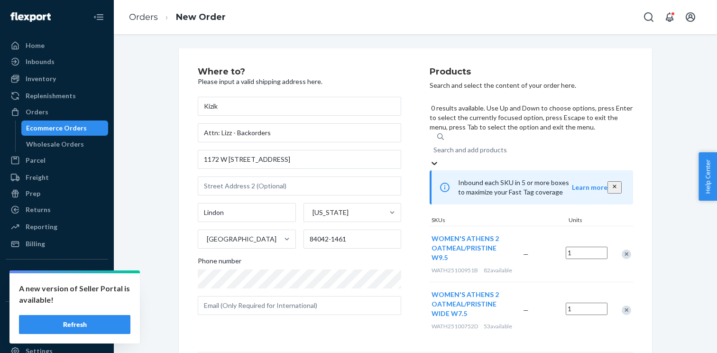
click at [507, 145] on div "Search and add products" at bounding box center [471, 149] width 74 height 9
click at [435, 145] on input "0 results available. Use Up and Down to choose options, press Enter to select t…" at bounding box center [434, 149] width 1 height 9
paste input "WATH25120801B"
type input "WATH25120801B"
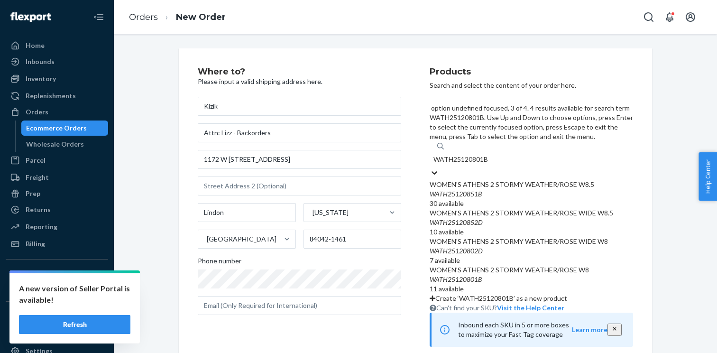
scroll to position [52, 0]
click at [504, 265] on div "WOMEN'S ATHENS 2 STORMY WEATHER/ROSE W8" at bounding box center [532, 269] width 204 height 9
click at [489, 164] on input "WATH25120801B" at bounding box center [462, 159] width 56 height 9
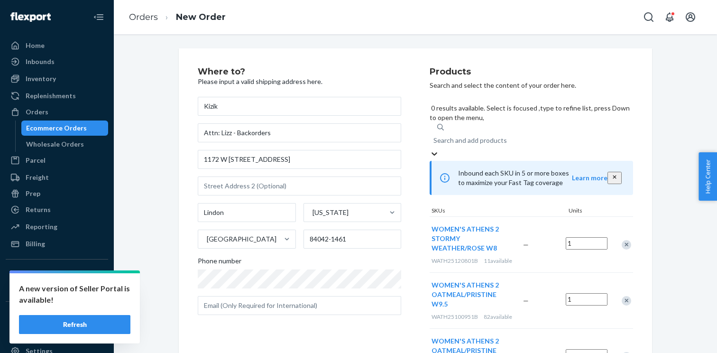
click at [475, 136] on div "Search and add products" at bounding box center [471, 140] width 74 height 9
click at [435, 136] on input "0 results available. Select is focused ,type to refine list, press Down to open…" at bounding box center [434, 140] width 1 height 9
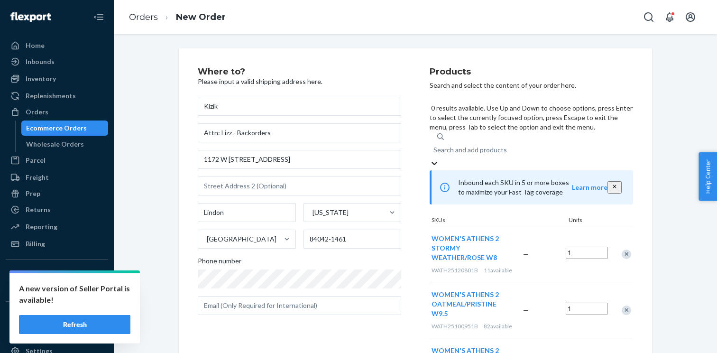
paste input "WATH25121001B"
type input "WATH25121001B"
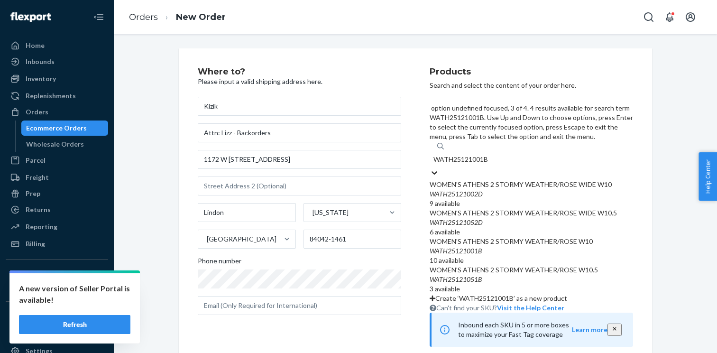
click at [501, 237] on div "WOMEN'S ATHENS 2 STORMY WEATHER/ROSE W10" at bounding box center [532, 241] width 204 height 9
click at [489, 164] on input "WATH25121001B" at bounding box center [462, 159] width 56 height 9
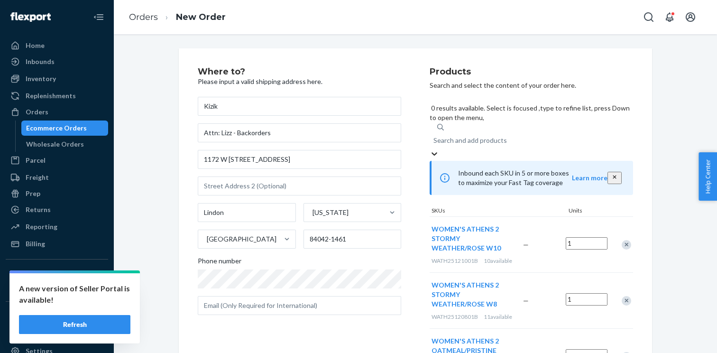
click at [488, 136] on div "Search and add products" at bounding box center [471, 140] width 74 height 9
click at [435, 136] on input "0 results available. Select is focused ,type to refine list, press Down to open…" at bounding box center [434, 140] width 1 height 9
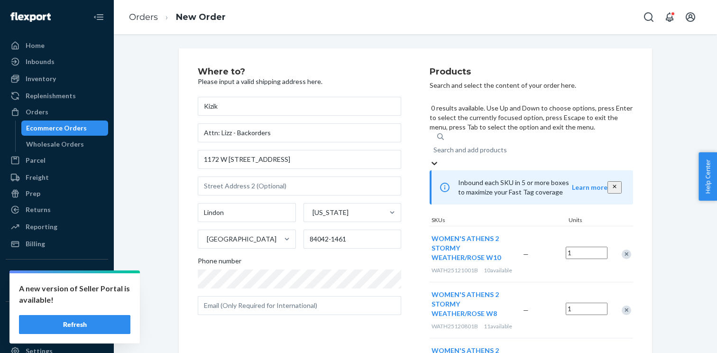
paste input "WATH25121051B"
type input "WATH25121051B"
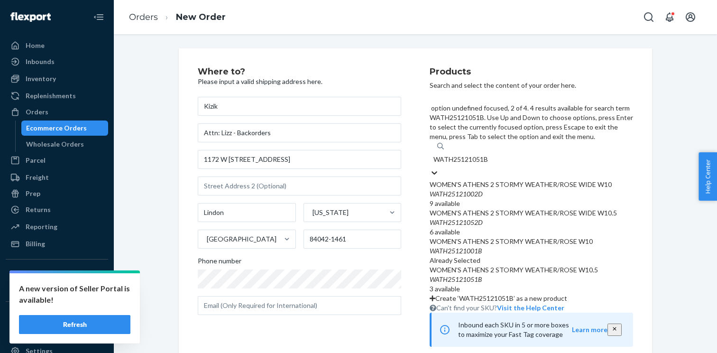
scroll to position [56, 0]
click at [483, 265] on div "WOMEN'S ATHENS 2 STORMY WEATHER/ROSE W10.5" at bounding box center [532, 269] width 204 height 9
click at [483, 164] on input "WATH25121051B" at bounding box center [462, 159] width 56 height 9
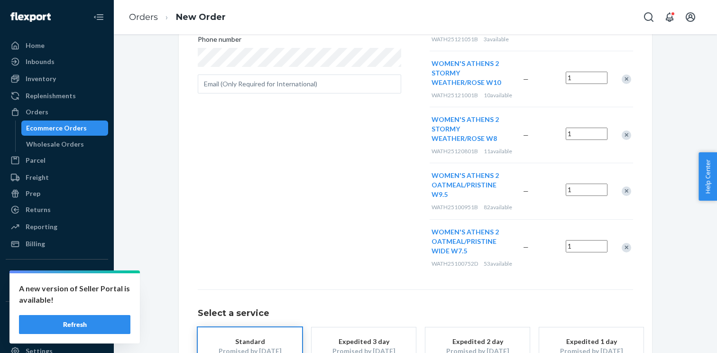
scroll to position [235, 0]
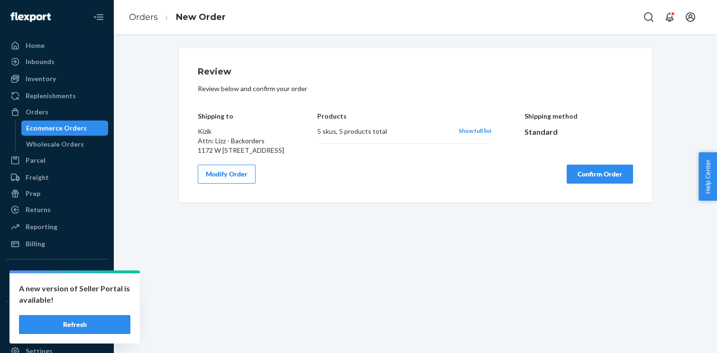
scroll to position [0, 0]
click at [597, 184] on button "Confirm Order" at bounding box center [600, 174] width 66 height 19
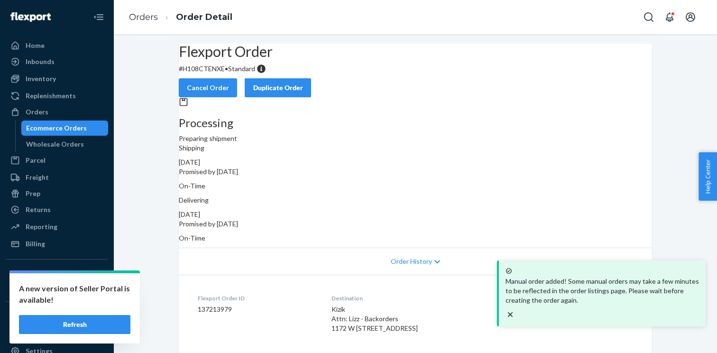
click at [234, 74] on p "# H108CTENXE • Standard" at bounding box center [416, 68] width 474 height 9
copy p "H108CTENXE"
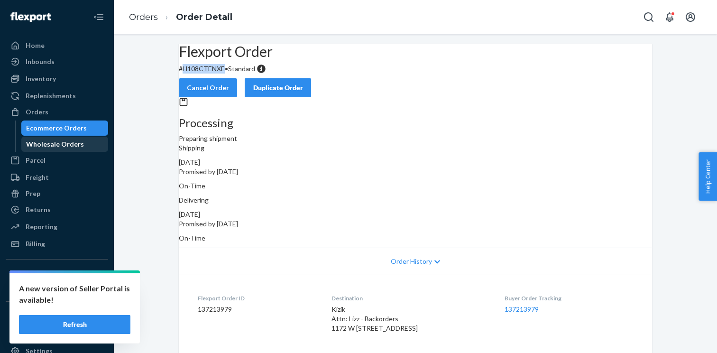
click at [73, 142] on div "Wholesale Orders" at bounding box center [55, 144] width 58 height 9
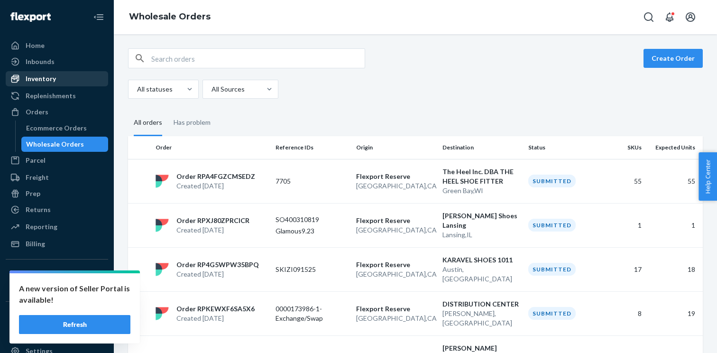
click at [80, 85] on link "Inventory" at bounding box center [57, 78] width 102 height 15
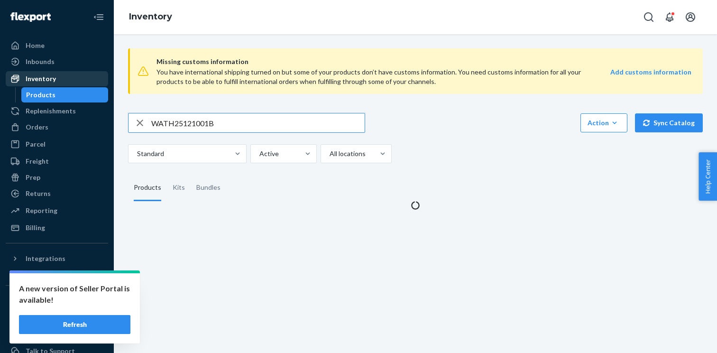
click at [55, 81] on div "Inventory" at bounding box center [57, 78] width 101 height 13
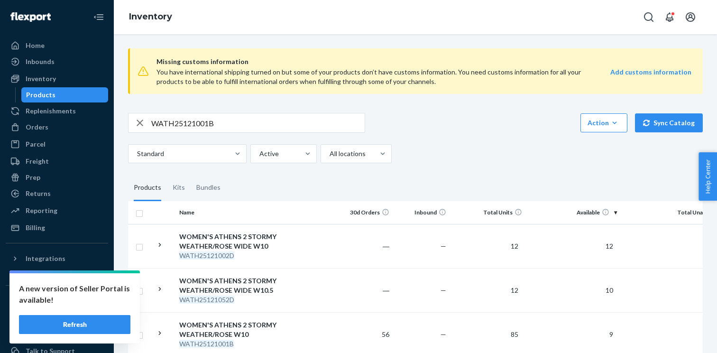
click at [194, 127] on input "WATH25121001B" at bounding box center [258, 122] width 214 height 19
paste input "DLIMBK021104E"
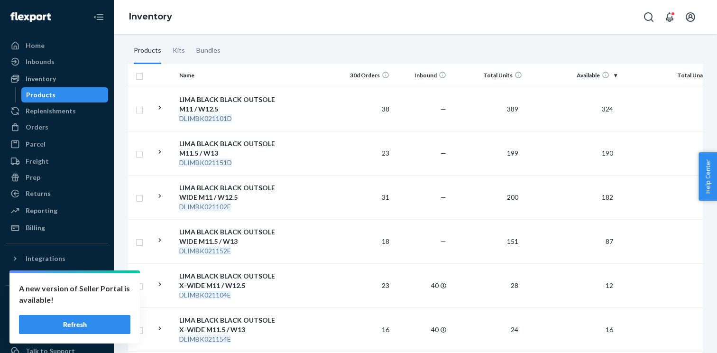
scroll to position [140, 0]
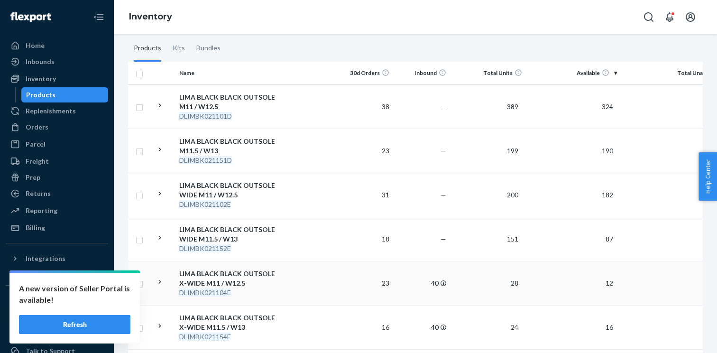
click at [159, 282] on icon at bounding box center [160, 282] width 9 height 9
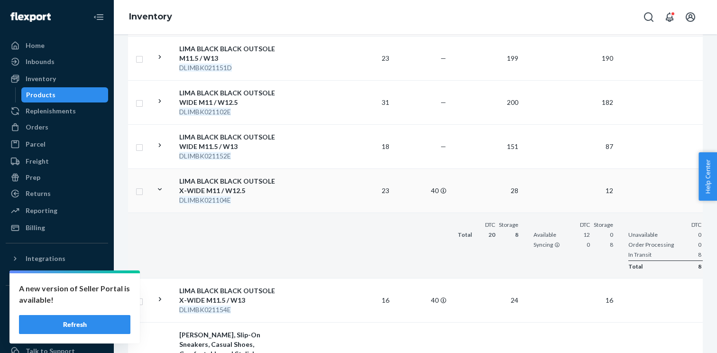
scroll to position [0, 0]
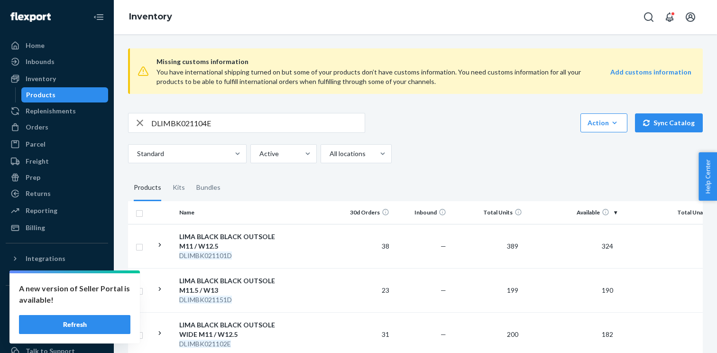
click at [211, 126] on input "DLIMBK021104E" at bounding box center [258, 122] width 214 height 19
paste input "LATH25091201C"
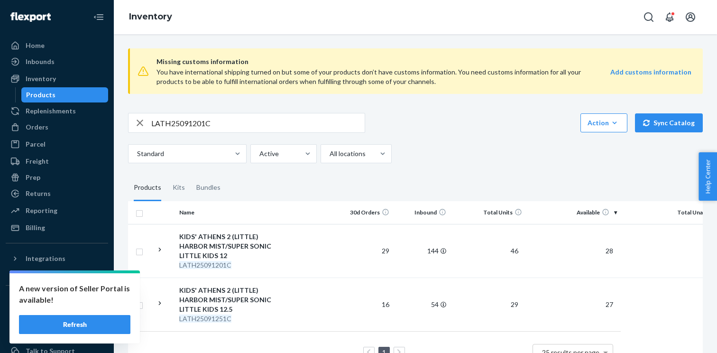
scroll to position [15, 0]
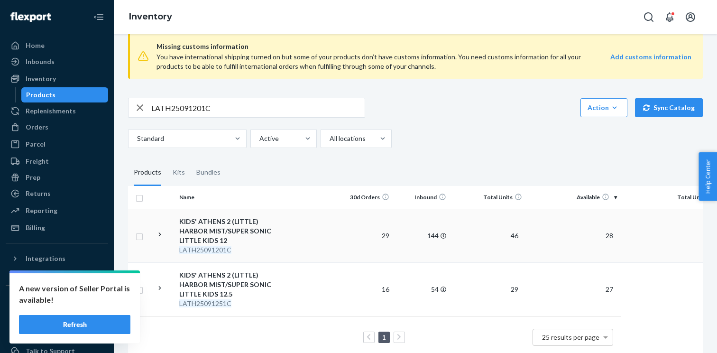
click at [158, 234] on icon at bounding box center [160, 234] width 9 height 9
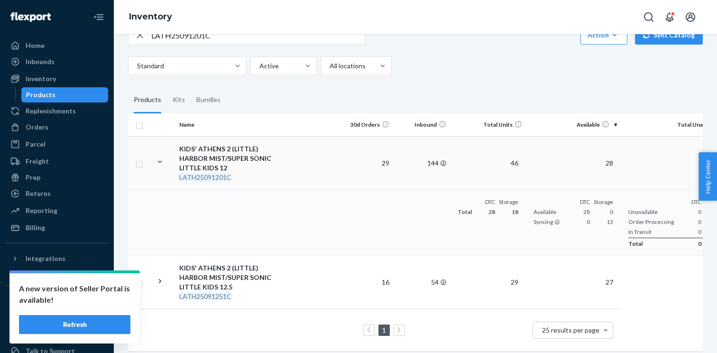
scroll to position [0, 0]
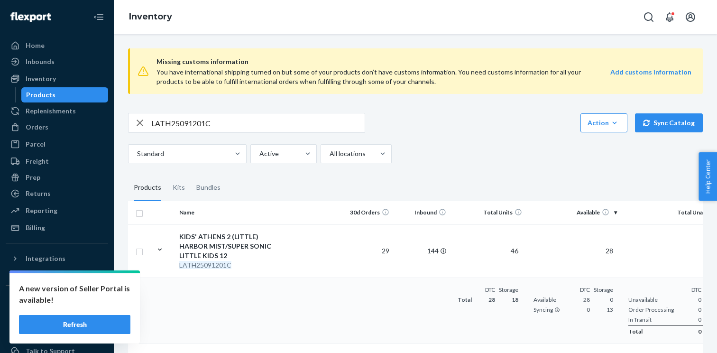
click at [203, 124] on input "LATH25091201C" at bounding box center [258, 122] width 214 height 19
paste input "MVEG25030901D"
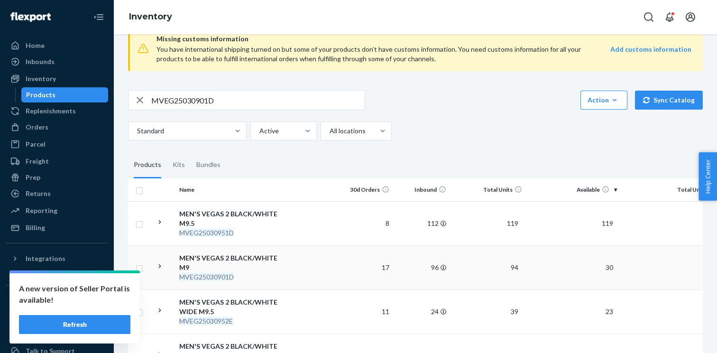
scroll to position [39, 0]
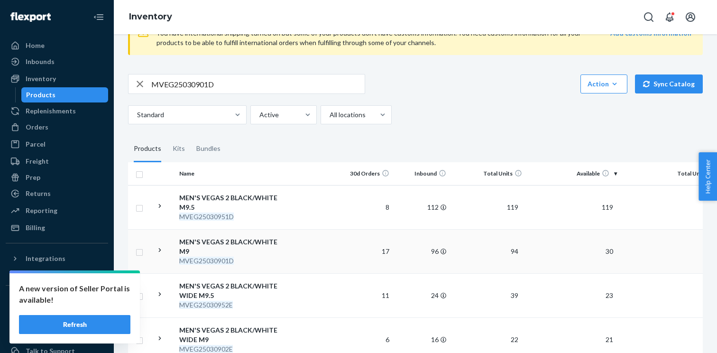
click at [160, 251] on icon at bounding box center [160, 250] width 2 height 4
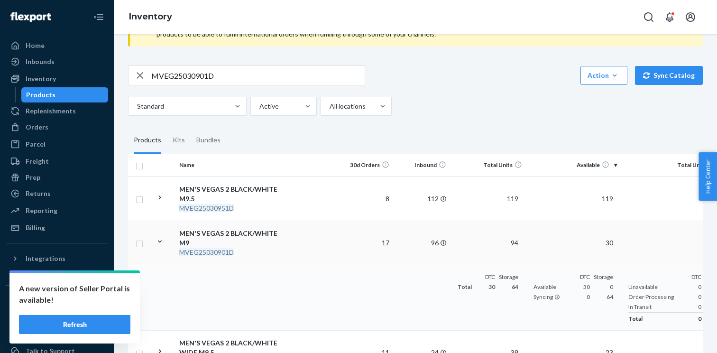
scroll to position [50, 0]
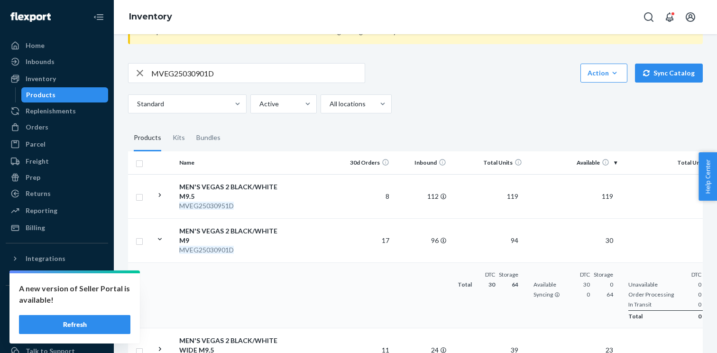
click at [225, 82] on div "MVEG25030901D" at bounding box center [246, 73] width 237 height 20
click at [224, 81] on input "MVEG25030901D" at bounding box center [258, 73] width 214 height 19
paste input "WATH25100851B"
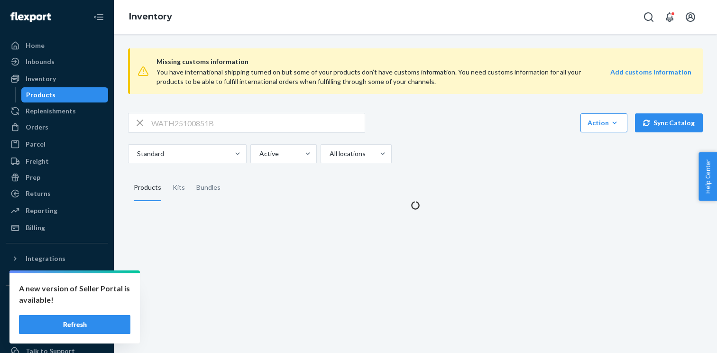
scroll to position [0, 0]
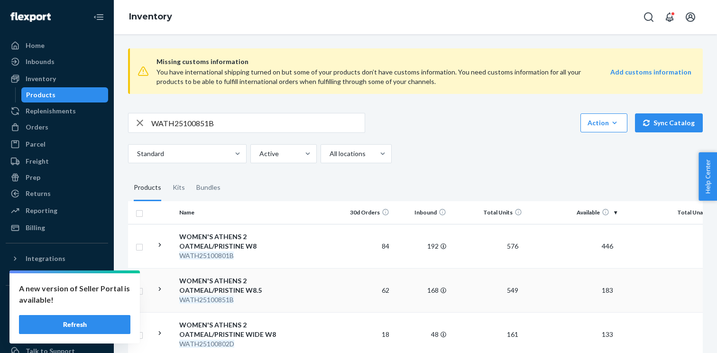
click at [164, 288] on icon at bounding box center [160, 289] width 9 height 9
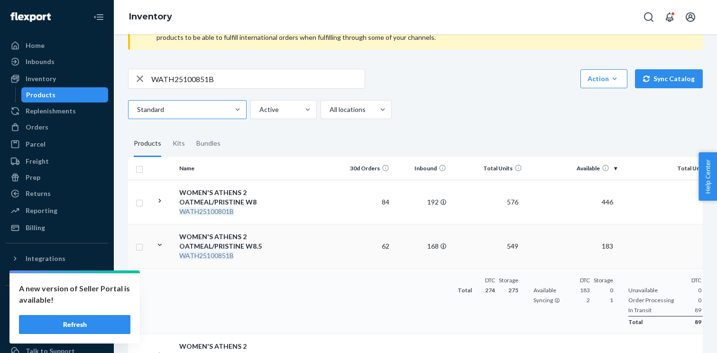
scroll to position [28, 0]
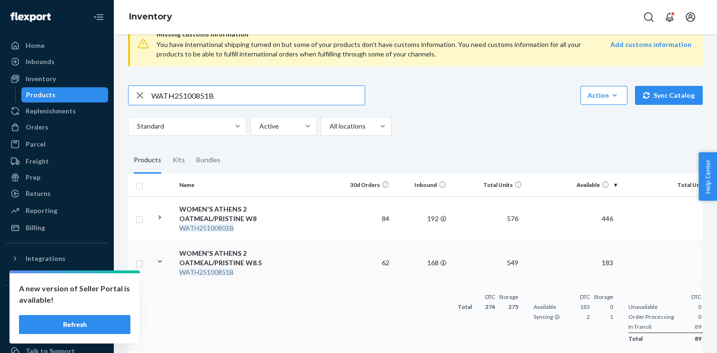
click at [188, 104] on input "WATH25100851B" at bounding box center [258, 95] width 214 height 19
paste input "MON25030601D"
type input "WMON25030601D"
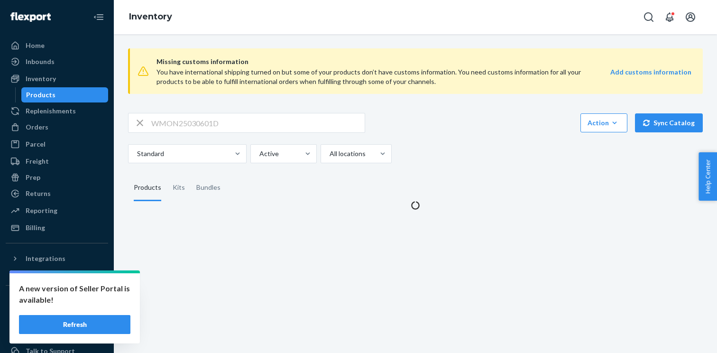
scroll to position [0, 0]
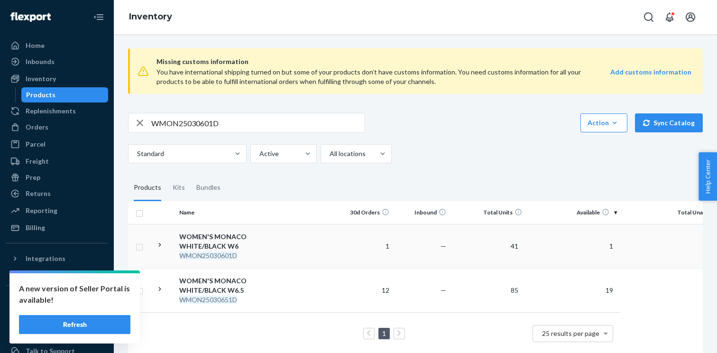
click at [162, 245] on icon at bounding box center [160, 245] width 9 height 9
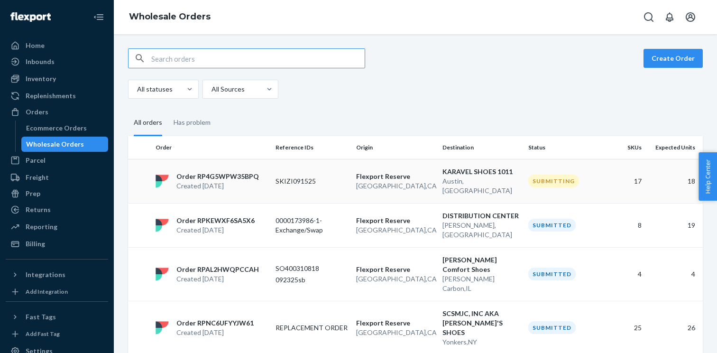
click at [280, 177] on p "SKIZI091525" at bounding box center [312, 181] width 73 height 9
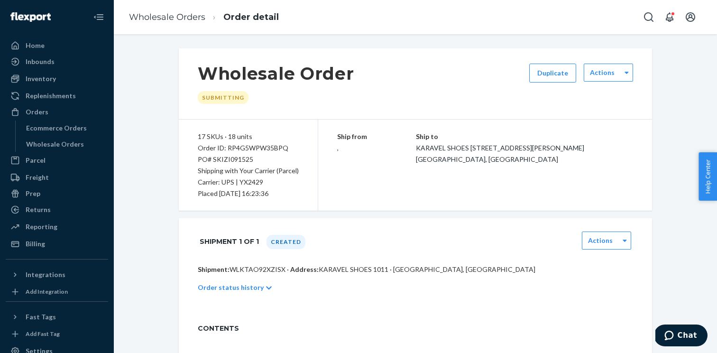
click at [254, 270] on p "Shipment: WLKTAO92XZISX · Address: KARAVEL SHOES 1011 · [GEOGRAPHIC_DATA], [GEO…" at bounding box center [416, 269] width 436 height 9
copy p "WLKTAO92XZISX"
click at [244, 148] on div "Order ID: RP4G5WPW35BPQ" at bounding box center [248, 147] width 101 height 11
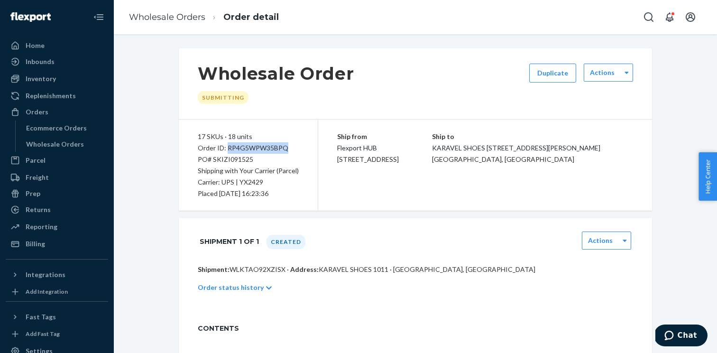
click at [244, 148] on div "Order ID: RP4G5WPW35BPQ" at bounding box center [248, 147] width 101 height 11
copy div "RP4G5WPW35BPQ"
click at [77, 146] on div "Wholesale Orders" at bounding box center [55, 144] width 58 height 9
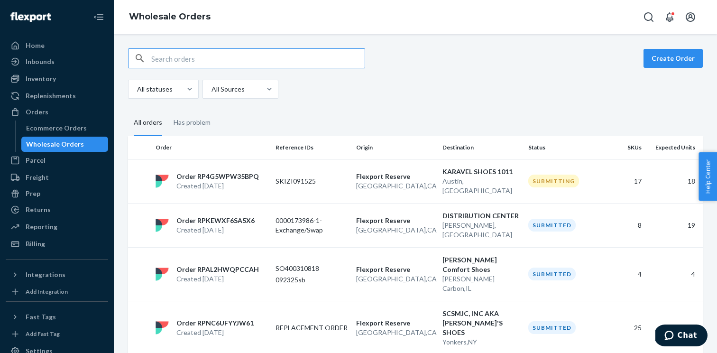
paste input "DLIMMB040851D"
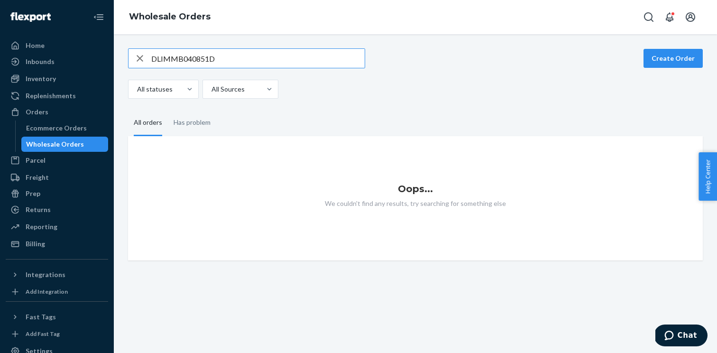
type input "DLIMMB040851D"
click at [138, 59] on icon "button" at bounding box center [140, 58] width 7 height 7
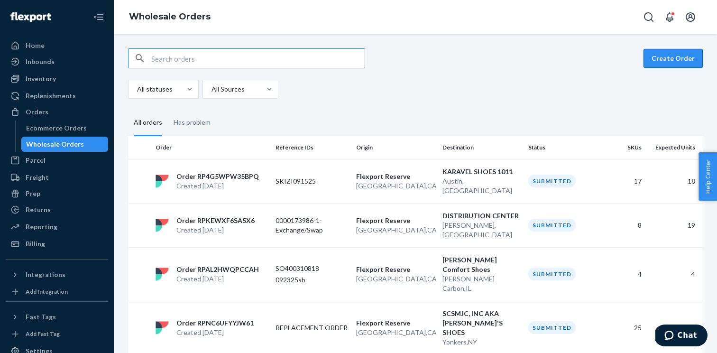
click at [662, 60] on button "Create Order" at bounding box center [673, 58] width 59 height 19
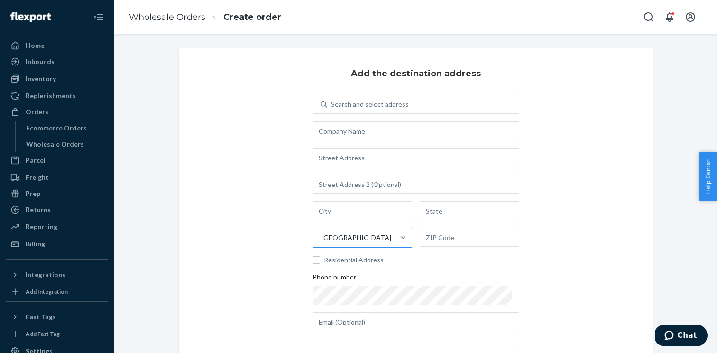
scroll to position [29, 0]
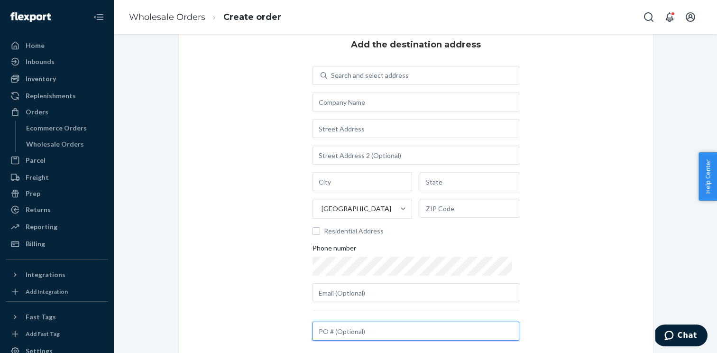
click at [343, 326] on input "text" at bounding box center [416, 331] width 207 height 19
paste input "KIZIK091425-21"
type input "KIZIK091425-21"
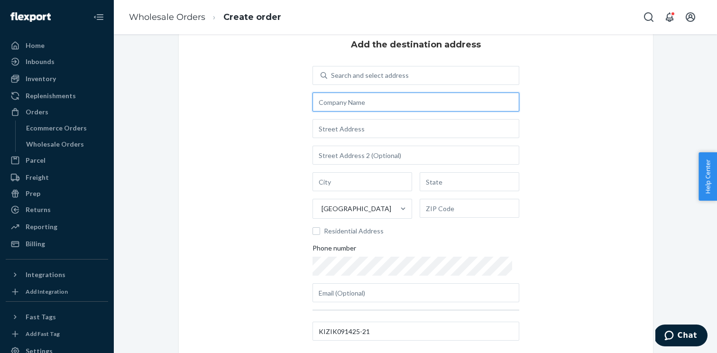
click at [330, 96] on input "text" at bounding box center [416, 102] width 207 height 19
paste input "#21 PEGASUS FOOTWEAR Rhinebeck"
type input "#21 PEGASUS FOOTWEAR Rhinebeck"
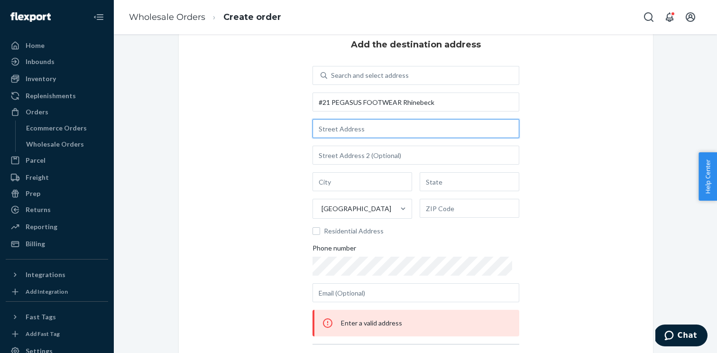
click at [375, 130] on input "text" at bounding box center [416, 128] width 207 height 19
paste input "[STREET_ADDRESS]"
type input "[STREET_ADDRESS]"
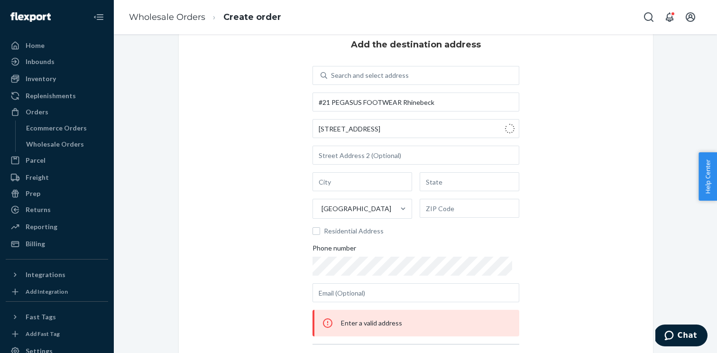
type input "Rhinebeck"
type input "NY"
type input "12572"
type input "[STREET_ADDRESS]"
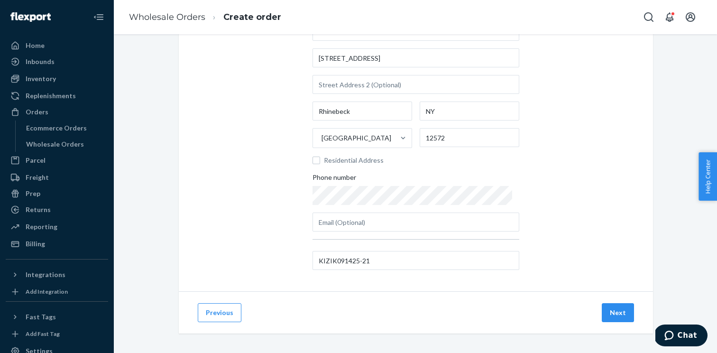
scroll to position [102, 0]
click at [614, 309] on button "Next" at bounding box center [618, 310] width 32 height 19
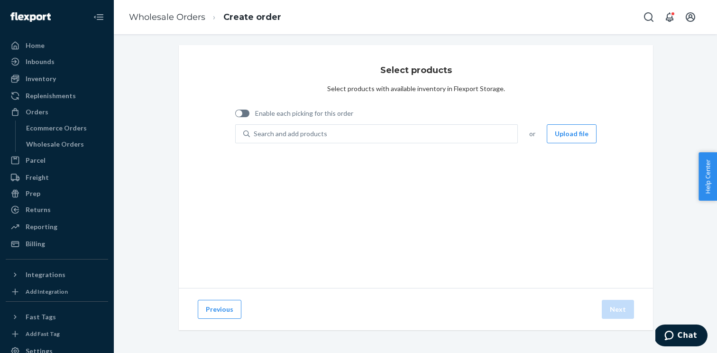
scroll to position [3, 0]
click at [273, 106] on div "Enable each picking for this order" at bounding box center [294, 114] width 118 height 19
click at [255, 113] on label "Enable each picking for this order" at bounding box center [294, 113] width 118 height 9
click at [235, 117] on input "Enable each picking for this order" at bounding box center [235, 117] width 0 height 0
checkbox input "true"
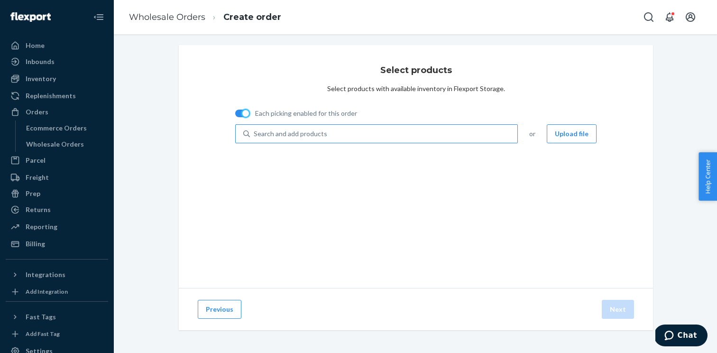
click at [321, 139] on div "Search and add products" at bounding box center [384, 133] width 268 height 17
click at [255, 139] on input "Search and add products" at bounding box center [254, 133] width 1 height 9
paste input "WATH25120801B"
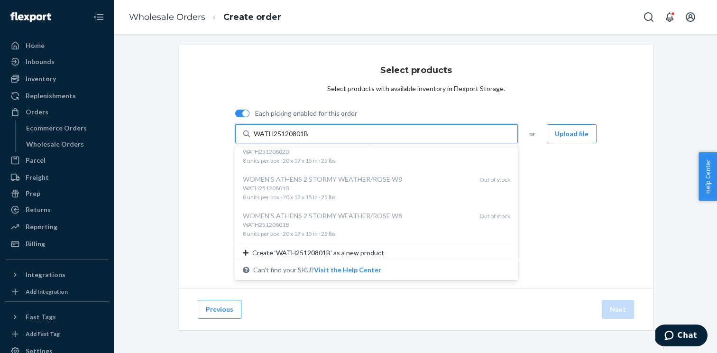
scroll to position [199, 0]
type input "WATH25120801B"
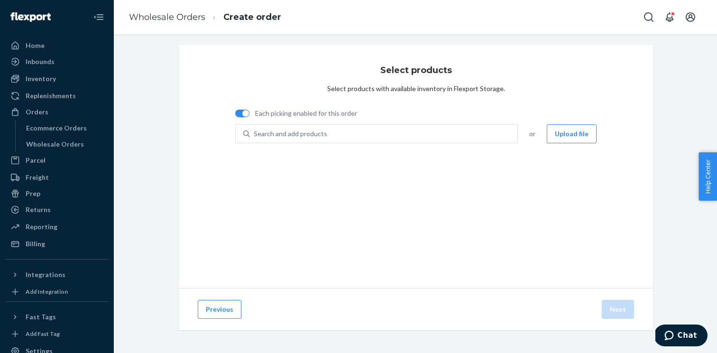
click at [205, 156] on div "Select products Select products with available inventory in Flexport Storage. E…" at bounding box center [416, 166] width 475 height 243
click at [83, 147] on div "Wholesale Orders" at bounding box center [64, 144] width 85 height 13
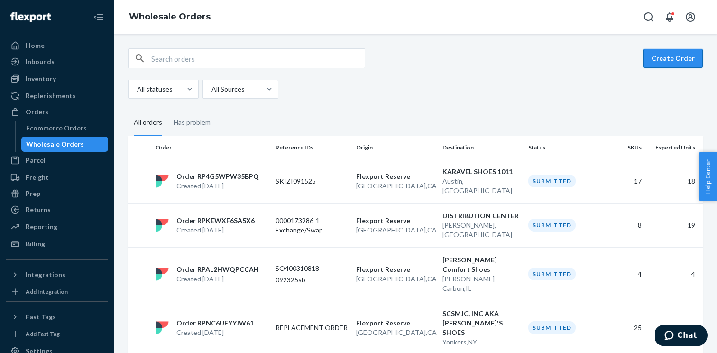
click at [681, 62] on button "Create Order" at bounding box center [673, 58] width 59 height 19
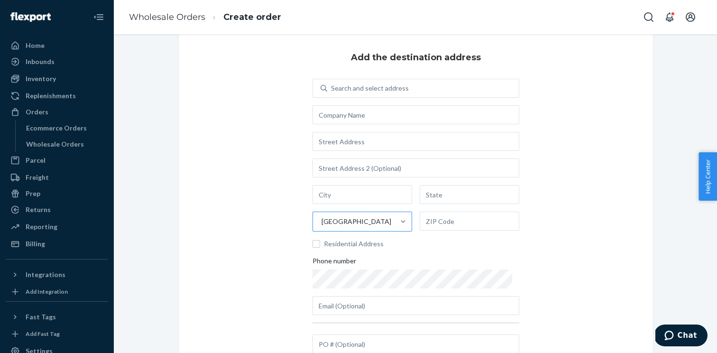
scroll to position [19, 0]
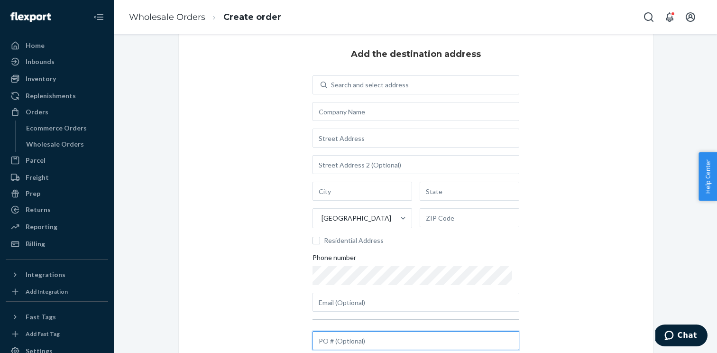
click at [343, 340] on input "text" at bounding box center [416, 340] width 207 height 19
paste input "7705"
type input "7705"
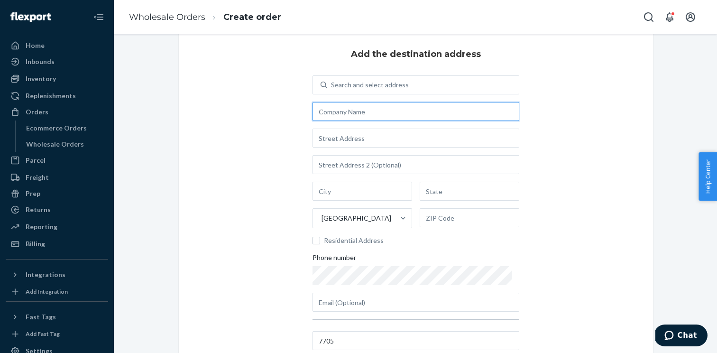
click at [357, 105] on input "text" at bounding box center [416, 111] width 207 height 19
paste input "The Heel Inc. DBA THE HEEL SHOE FITTER"
type input "The Heel Inc. DBA THE HEEL SHOE FITTER"
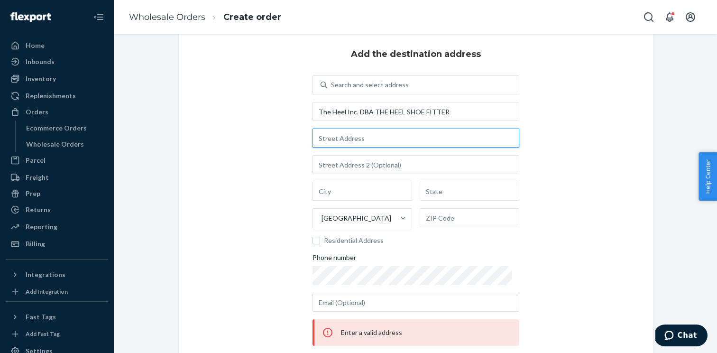
click at [358, 144] on input "text" at bounding box center [416, 138] width 207 height 19
paste input "[STREET_ADDRESS]"
type input "930 Waube Ln"
type input "Green Bay"
type input "WI"
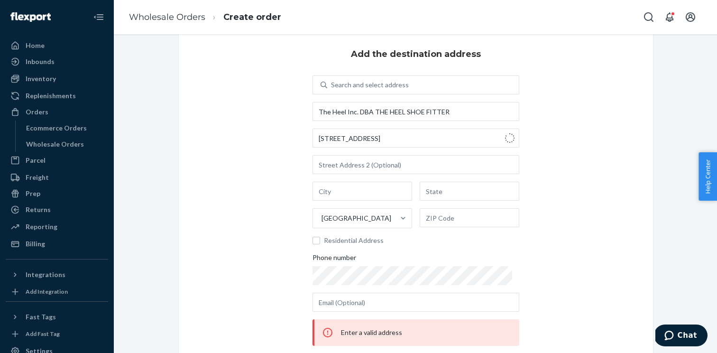
type input "54304"
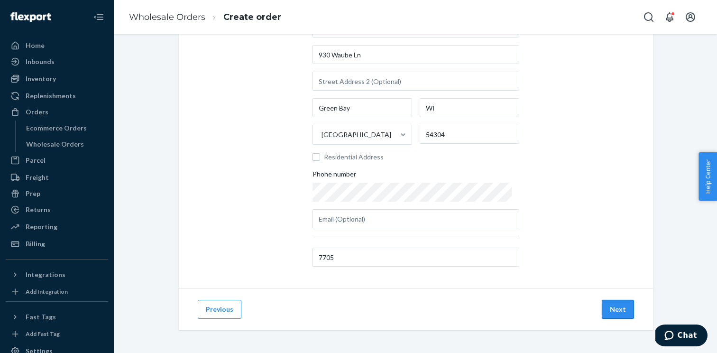
click at [612, 310] on button "Next" at bounding box center [618, 309] width 32 height 19
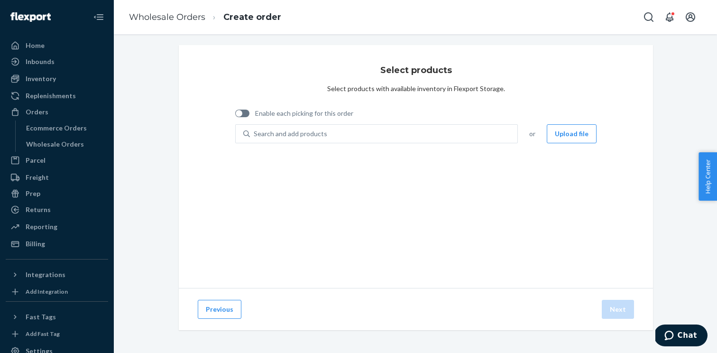
click at [317, 112] on span "Enable each picking for this order" at bounding box center [304, 113] width 98 height 9
click at [235, 117] on input "Enable each picking for this order" at bounding box center [235, 117] width 0 height 0
checkbox input "true"
click at [589, 133] on button "Upload file" at bounding box center [572, 133] width 50 height 19
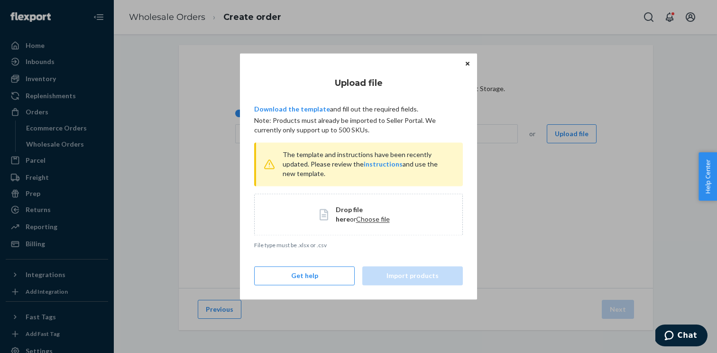
click at [363, 220] on span "Choose file" at bounding box center [373, 219] width 34 height 8
click at [356, 219] on span "Choose file" at bounding box center [373, 219] width 34 height 8
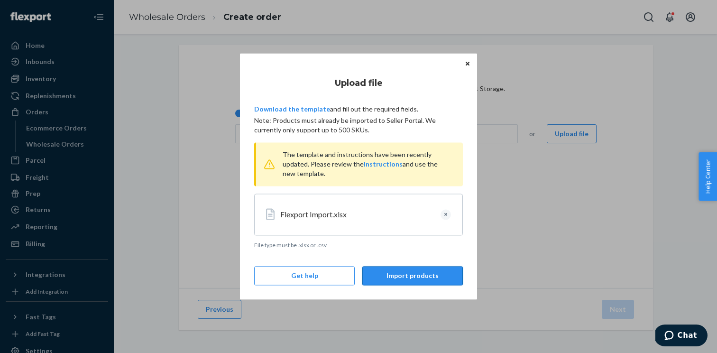
click at [406, 270] on button "Import products" at bounding box center [413, 276] width 101 height 19
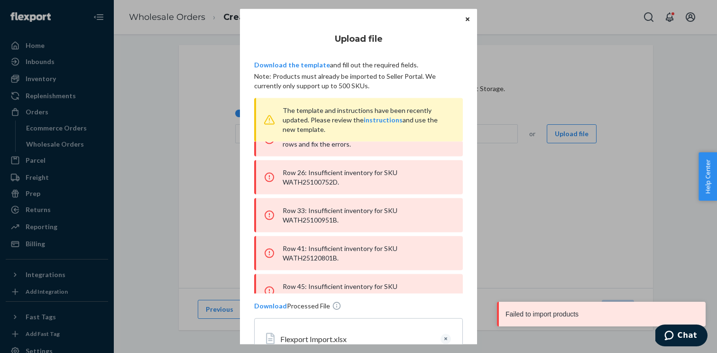
scroll to position [46, 0]
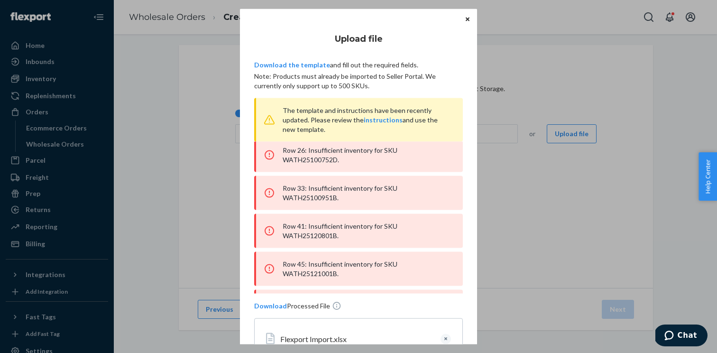
click at [313, 159] on div "Row 26: Insufficient inventory for SKU WATH25100752D." at bounding box center [358, 155] width 209 height 34
copy div "WATH25100752D"
click at [430, 188] on div "Row 33: Insufficient inventory for SKU WATH25100951B." at bounding box center [358, 193] width 209 height 34
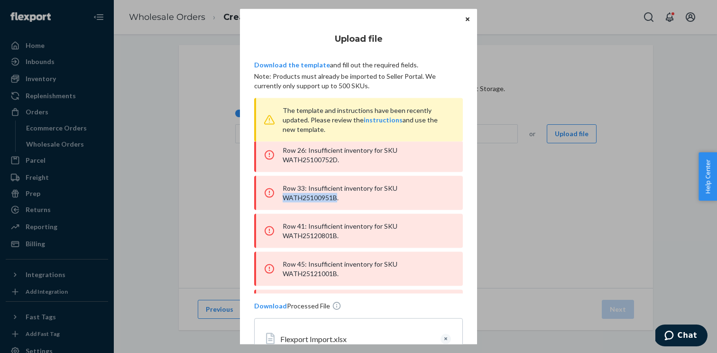
copy div "WATH25100951B"
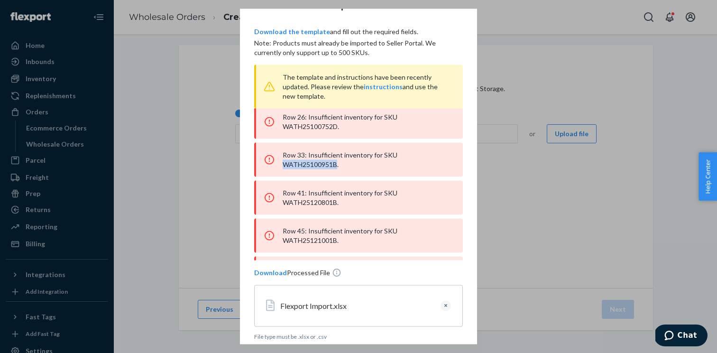
click at [417, 188] on div "Row 41: Insufficient inventory for SKU WATH25120801B." at bounding box center [358, 198] width 209 height 34
copy div "WATH25120801B"
click at [416, 219] on div "Row 45: Insufficient inventory for SKU WATH25121001B." at bounding box center [358, 236] width 209 height 34
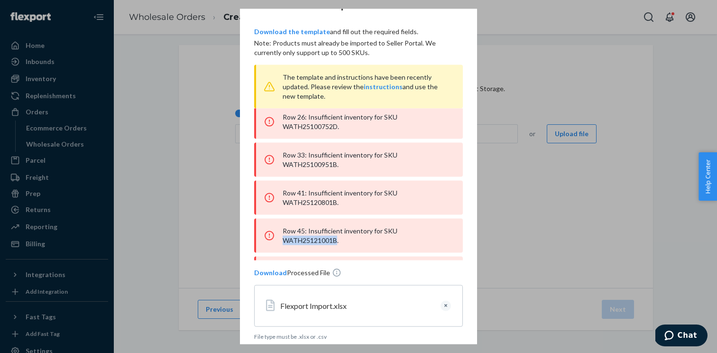
copy div "WATH25121001B"
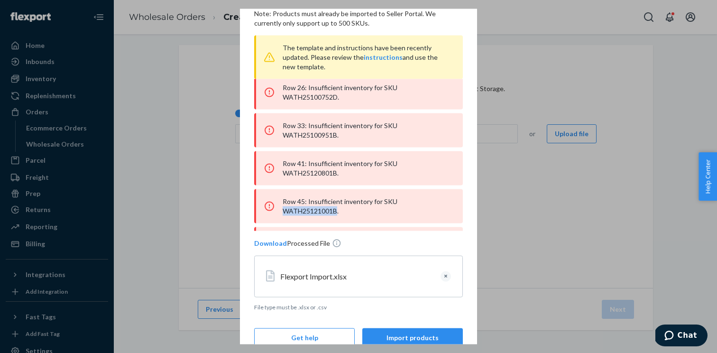
scroll to position [65, 0]
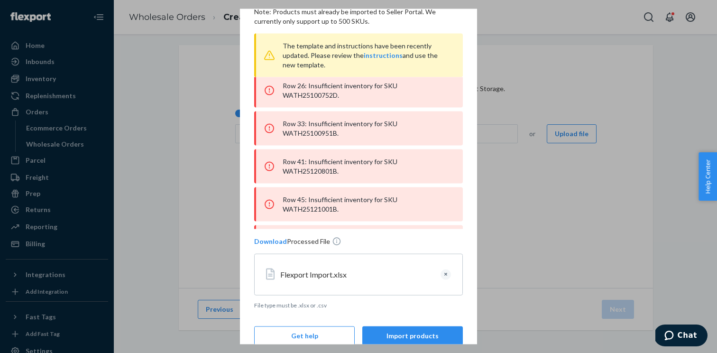
click at [421, 225] on div "Row 46: Insufficient inventory for SKU WATH25121051B." at bounding box center [358, 242] width 209 height 34
copy div "WATH25121051B"
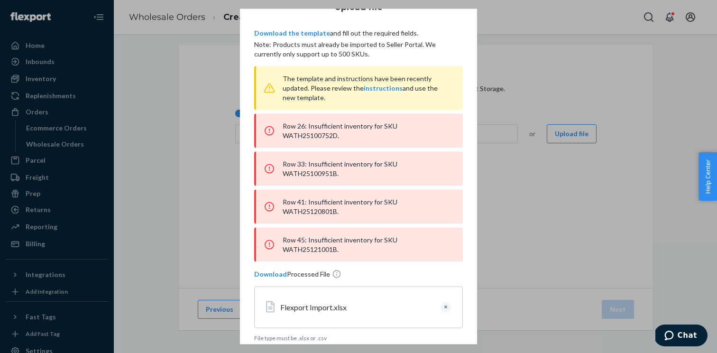
scroll to position [46, 0]
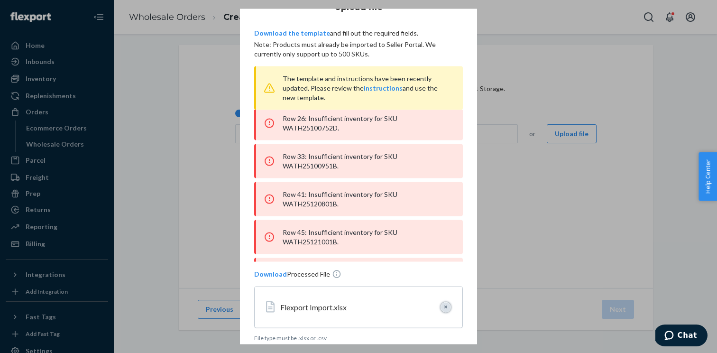
click at [447, 309] on button "Clear" at bounding box center [446, 307] width 10 height 10
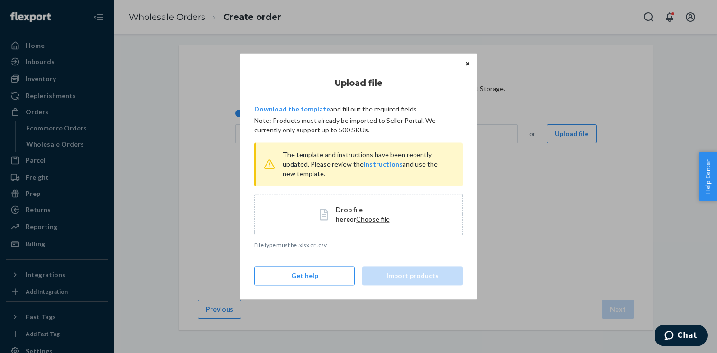
click at [358, 214] on span "Drop file here or Choose file" at bounding box center [367, 214] width 62 height 19
click at [356, 217] on span "Choose file" at bounding box center [373, 219] width 34 height 8
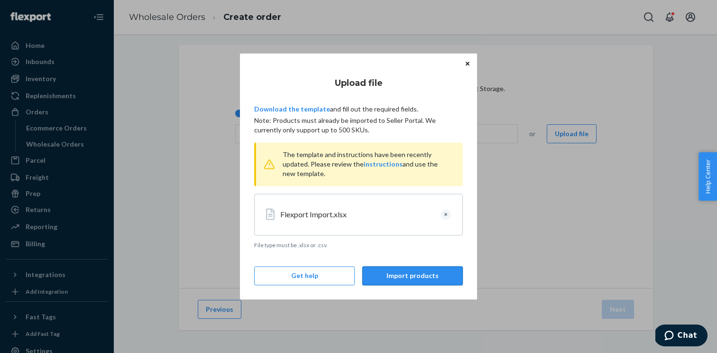
click at [408, 271] on button "Import products" at bounding box center [413, 276] width 101 height 19
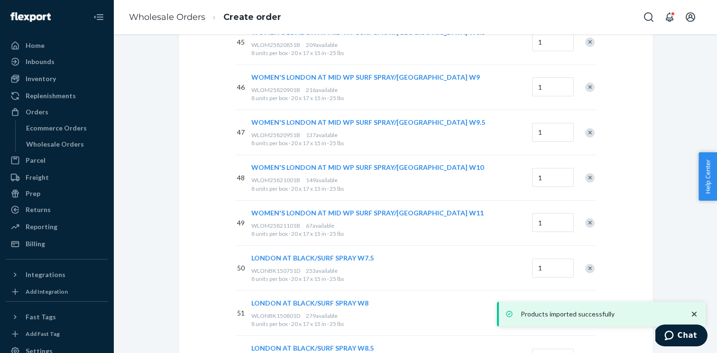
scroll to position [2430, 0]
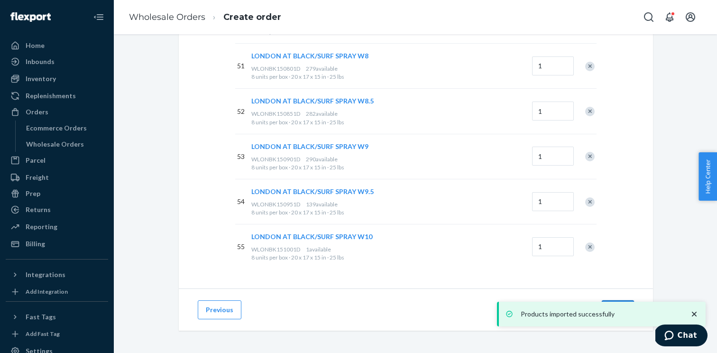
click at [619, 301] on button "Next" at bounding box center [618, 309] width 32 height 19
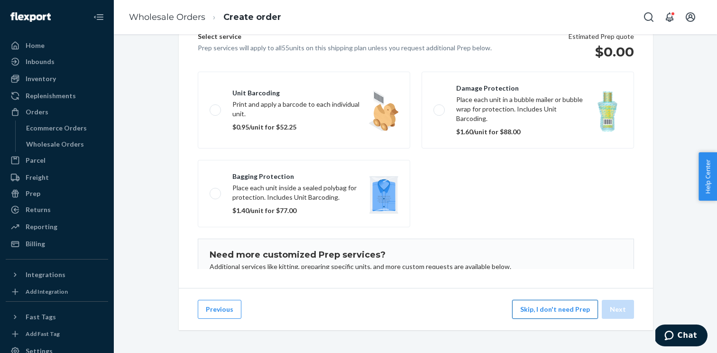
click at [570, 307] on button "Skip, I don't need Prep" at bounding box center [555, 309] width 86 height 19
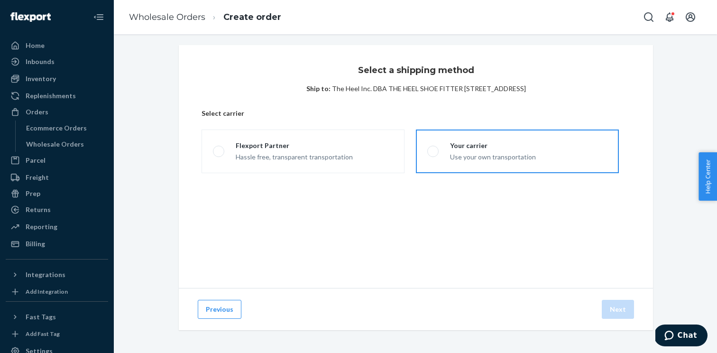
click at [470, 135] on label "Your carrier Use your own transportation" at bounding box center [517, 152] width 203 height 44
click at [434, 149] on input "Your carrier Use your own transportation" at bounding box center [431, 152] width 6 height 6
radio input "true"
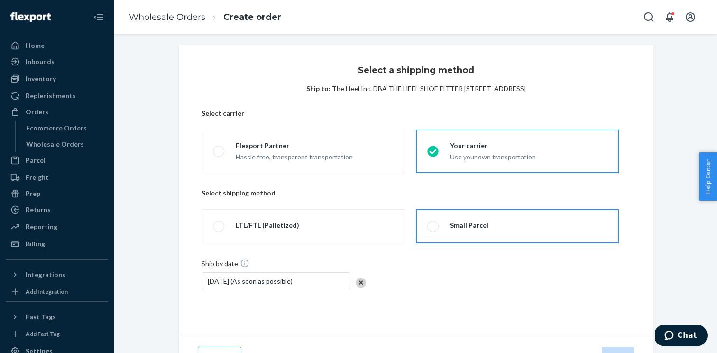
click at [419, 228] on label "Small Parcel" at bounding box center [517, 226] width 203 height 34
click at [428, 228] on input "Small Parcel" at bounding box center [431, 226] width 6 height 6
radio input "true"
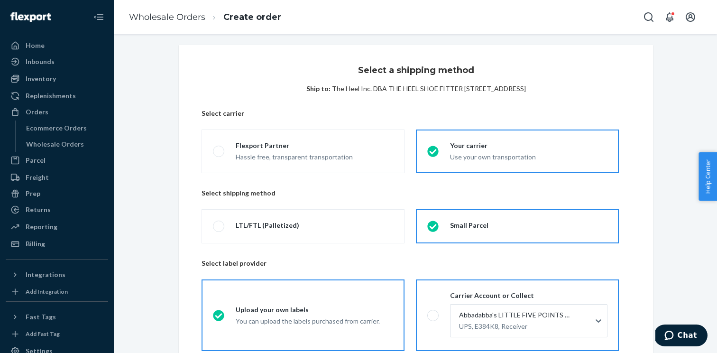
click at [446, 316] on div "Carrier Account or Collect [PERSON_NAME]'s LITTLE FIVE POINTS STORE UPS, E384K8…" at bounding box center [523, 315] width 169 height 49
click at [434, 316] on input "Carrier Account or Collect [PERSON_NAME]'s LITTLE FIVE POINTS STORE UPS, E384K8…" at bounding box center [431, 315] width 6 height 6
radio input "true"
radio input "false"
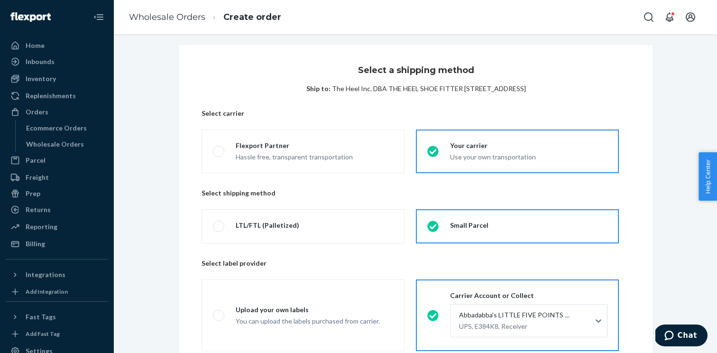
click at [525, 87] on span "The Heel Inc. DBA THE HEEL SHOE FITTER [STREET_ADDRESS]" at bounding box center [429, 88] width 194 height 8
copy span "54304"
click at [497, 324] on div at bounding box center [528, 320] width 140 height 11
click at [459, 324] on input "Abbadabba's LITTLE FIVE POINTS STORE UPS, E384K8, Receiver" at bounding box center [458, 320] width 1 height 9
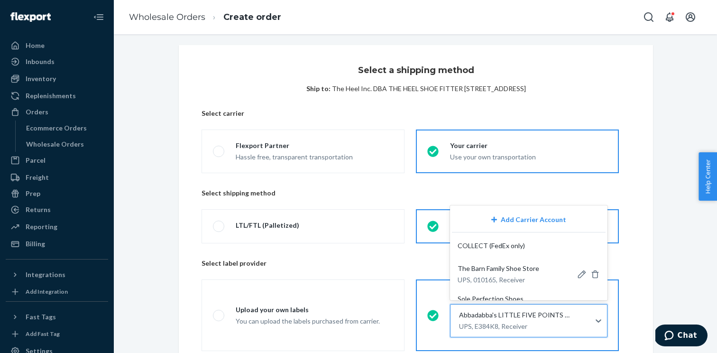
paste input "54304"
type input "54304"
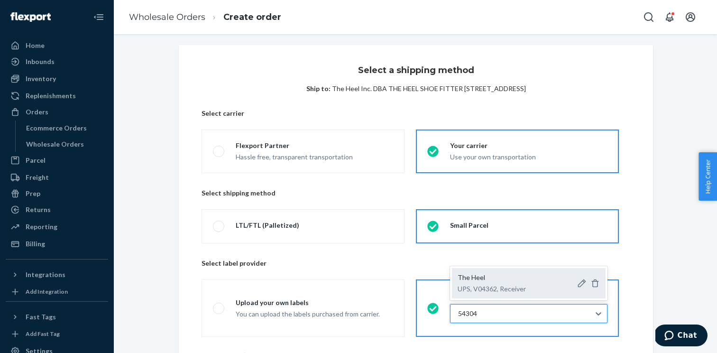
click at [498, 280] on p "The Heel" at bounding box center [492, 277] width 68 height 9
click at [479, 309] on input "54304" at bounding box center [468, 313] width 20 height 9
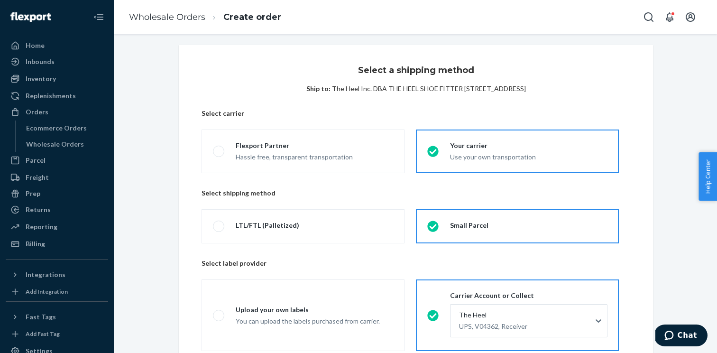
click at [598, 258] on div "Select shipping method LTL/FTL (Palletized) Small Parcel" at bounding box center [416, 223] width 429 height 70
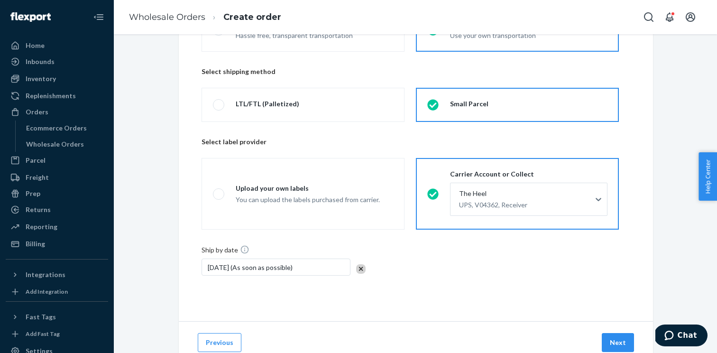
scroll to position [158, 0]
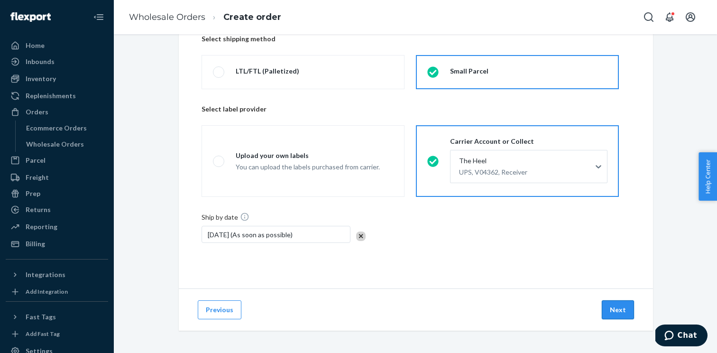
click at [617, 300] on button "Next" at bounding box center [618, 309] width 32 height 19
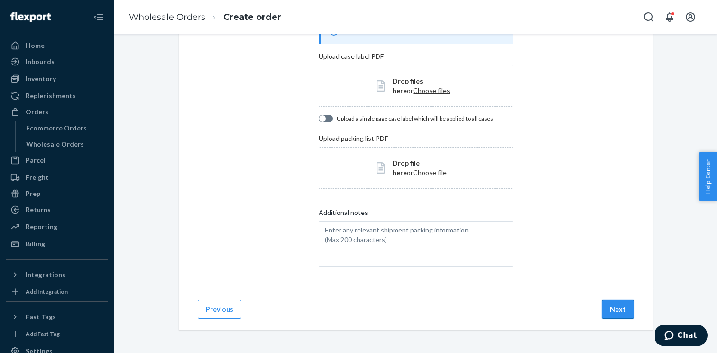
click at [615, 308] on button "Next" at bounding box center [618, 309] width 32 height 19
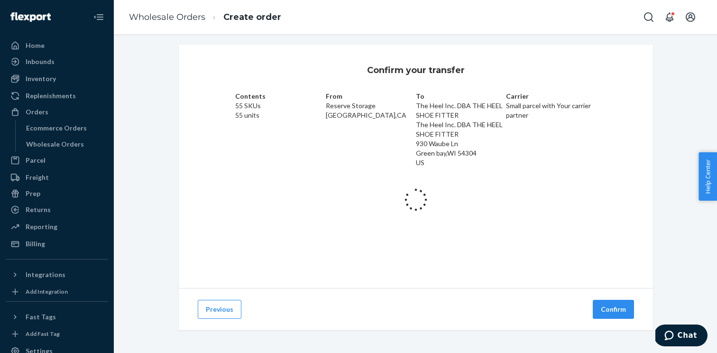
scroll to position [25, 0]
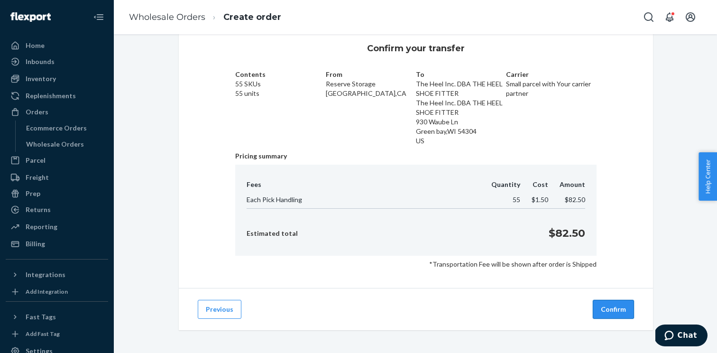
click at [612, 308] on button "Confirm" at bounding box center [613, 309] width 41 height 19
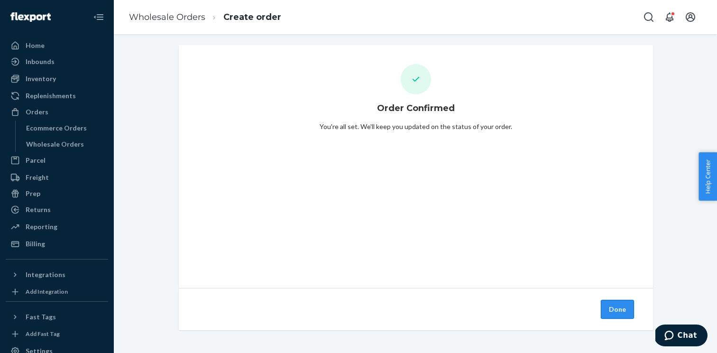
click at [616, 308] on button "Done" at bounding box center [617, 309] width 33 height 19
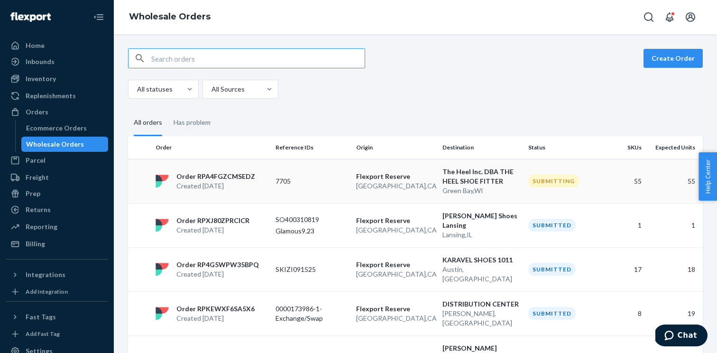
click at [240, 183] on p "Created [DATE]" at bounding box center [216, 185] width 79 height 9
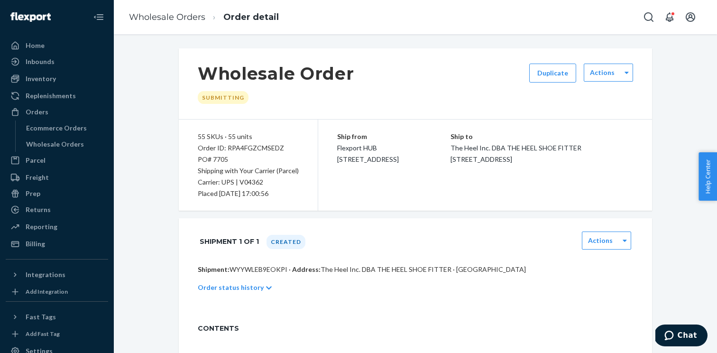
click at [258, 274] on p "Shipment: WYYWLEB9EOKPI · Address: The Heel Inc. DBA THE HEEL SHOE FITTER · [GE…" at bounding box center [416, 269] width 436 height 9
click at [259, 270] on p "Shipment: WYYWLEB9EOKPI · Address: The Heel Inc. DBA THE HEEL SHOE FITTER · [GE…" at bounding box center [416, 269] width 436 height 9
click at [250, 152] on div "Order ID: RPA4FGZCMSEDZ" at bounding box center [248, 147] width 101 height 11
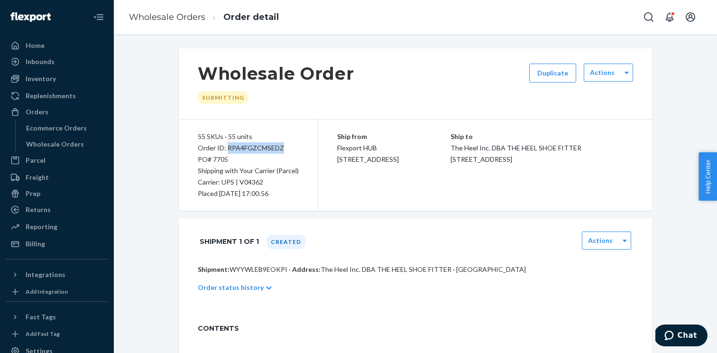
click at [250, 152] on div "Order ID: RPA4FGZCMSEDZ" at bounding box center [248, 147] width 101 height 11
copy div "RPA4FGZCMSEDZ"
click at [73, 142] on div "Wholesale Orders" at bounding box center [55, 144] width 58 height 9
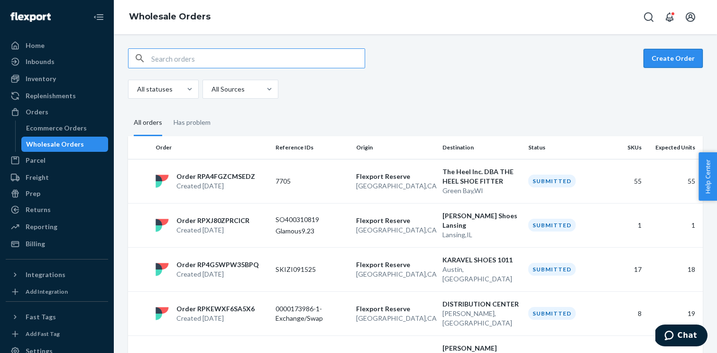
click at [670, 63] on button "Create Order" at bounding box center [673, 58] width 59 height 19
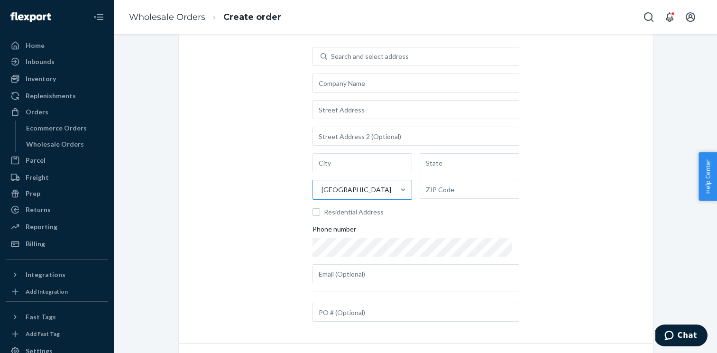
scroll to position [65, 0]
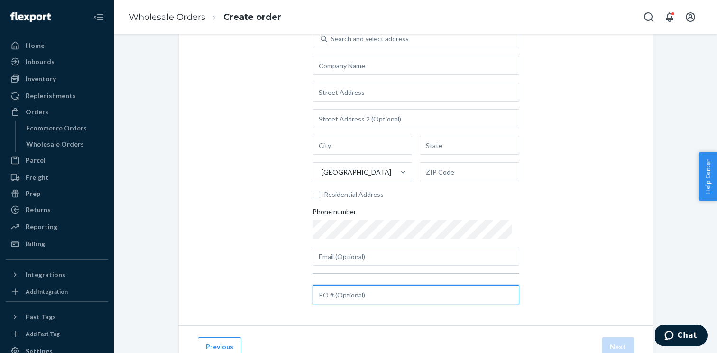
click at [362, 303] on input "text" at bounding box center [416, 294] width 207 height 19
paste input "[DATE] Kizik"
type input "[DATE] Kizik"
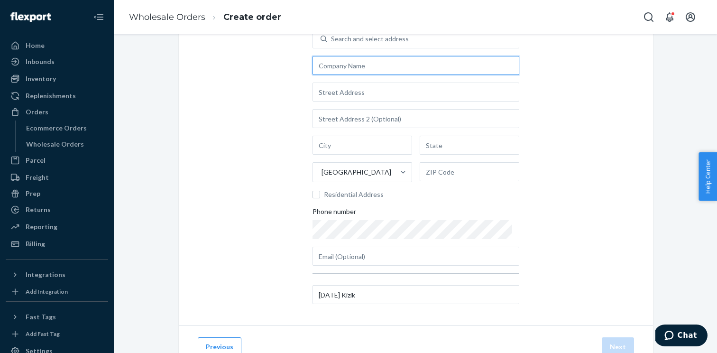
click at [347, 73] on input "text" at bounding box center [416, 65] width 207 height 19
paste input "[PERSON_NAME] Fine Footwear"
type input "[PERSON_NAME] Fine Footwear"
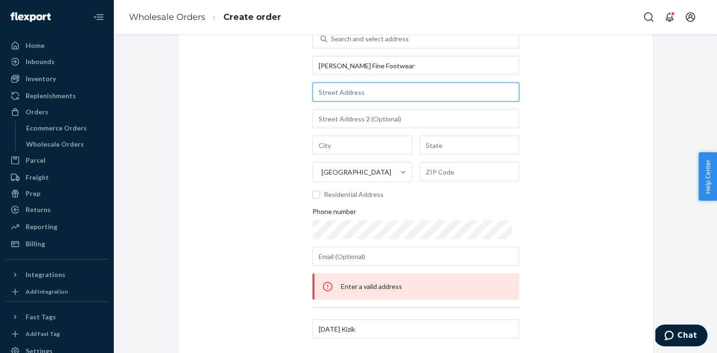
click at [353, 89] on input "text" at bounding box center [416, 92] width 207 height 19
paste input "[STREET_ADDRESS]"
click at [396, 93] on input "[STREET_ADDRESS][US_STATE]" at bounding box center [416, 92] width 207 height 19
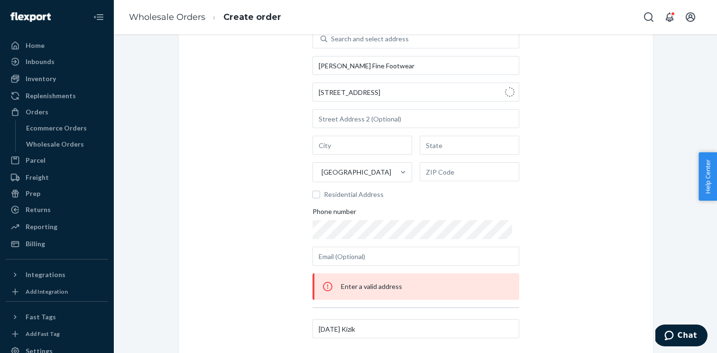
type input "[STREET_ADDRESS]"
type input "[GEOGRAPHIC_DATA]"
type input "FL"
type input "33137"
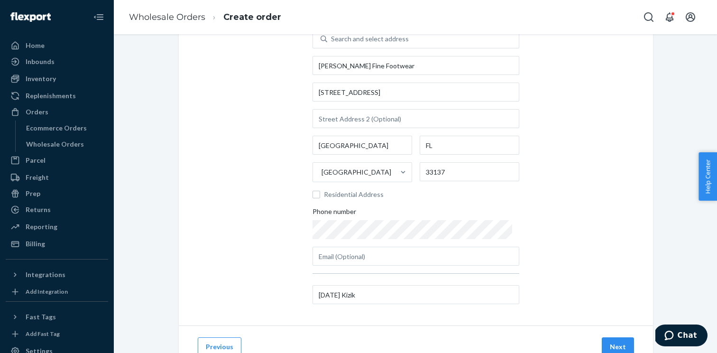
click at [558, 232] on div "Add the destination address Search and select address [PERSON_NAME] Fine Footwe…" at bounding box center [416, 154] width 475 height 343
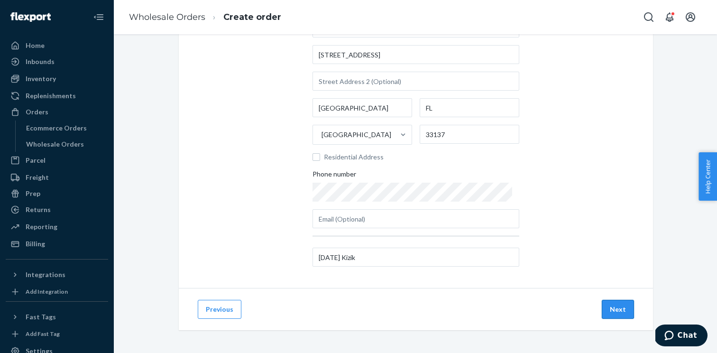
click at [613, 306] on button "Next" at bounding box center [618, 309] width 32 height 19
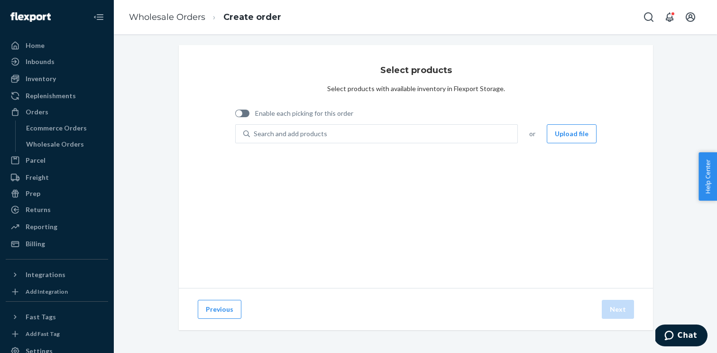
scroll to position [3, 0]
click at [243, 117] on div at bounding box center [242, 114] width 14 height 8
checkbox input "true"
click at [570, 126] on button "Upload file" at bounding box center [572, 133] width 50 height 19
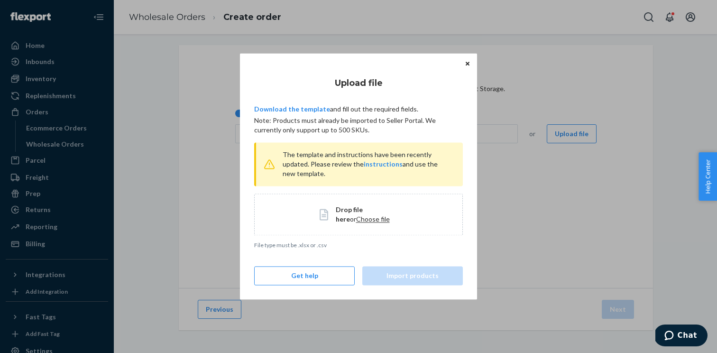
click at [356, 219] on span "Choose file" at bounding box center [373, 219] width 34 height 8
click at [358, 220] on span "Choose file" at bounding box center [373, 219] width 34 height 8
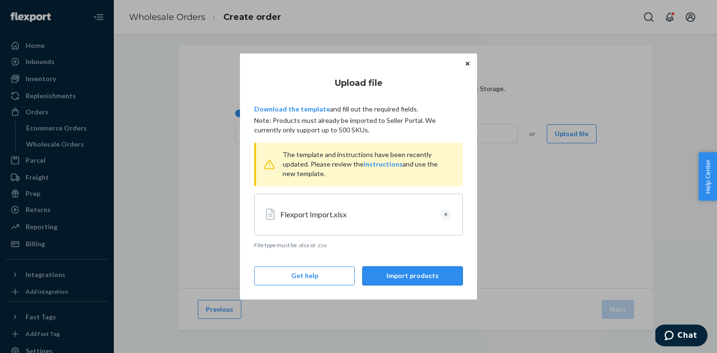
click at [400, 275] on button "Import products" at bounding box center [413, 276] width 101 height 19
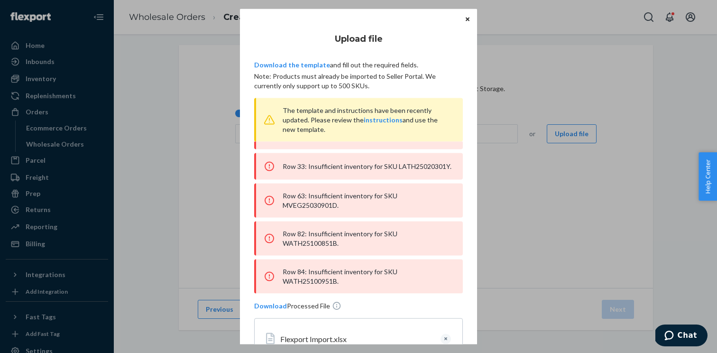
scroll to position [80, 0]
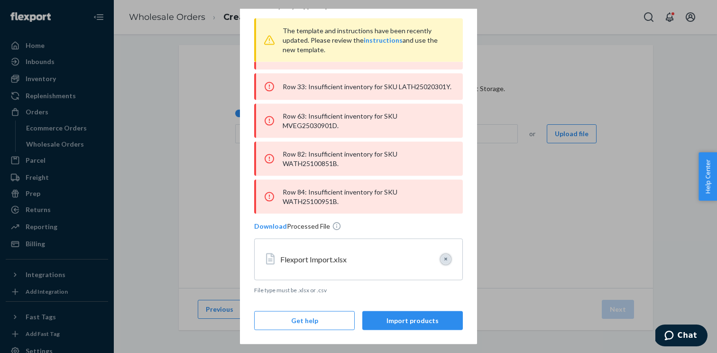
click at [445, 261] on button "Clear" at bounding box center [446, 259] width 10 height 10
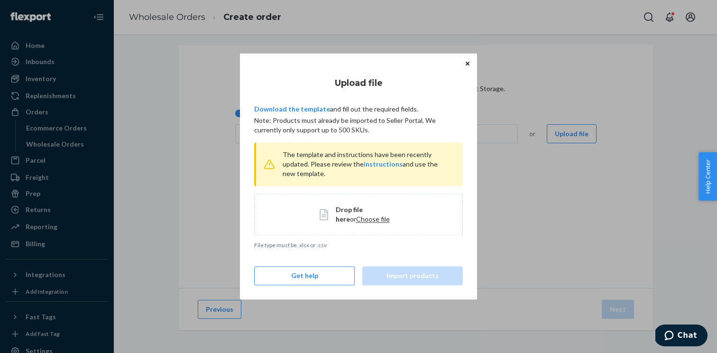
click at [358, 221] on span "Choose file" at bounding box center [373, 219] width 34 height 8
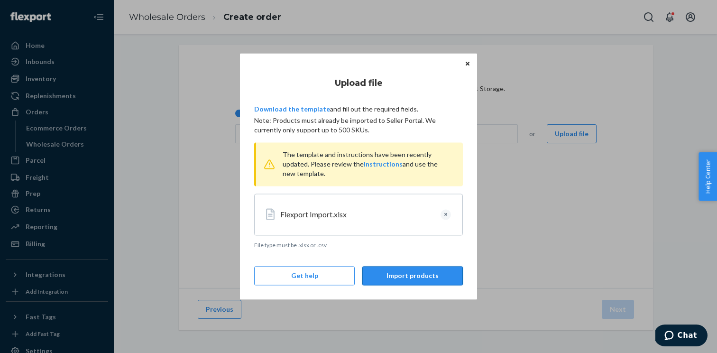
click at [438, 277] on button "Import products" at bounding box center [413, 276] width 101 height 19
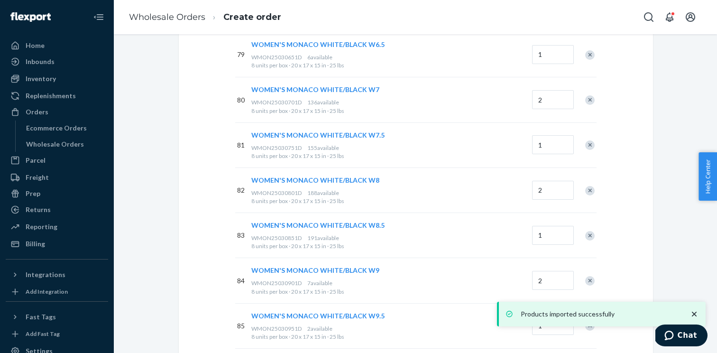
scroll to position [3832, 0]
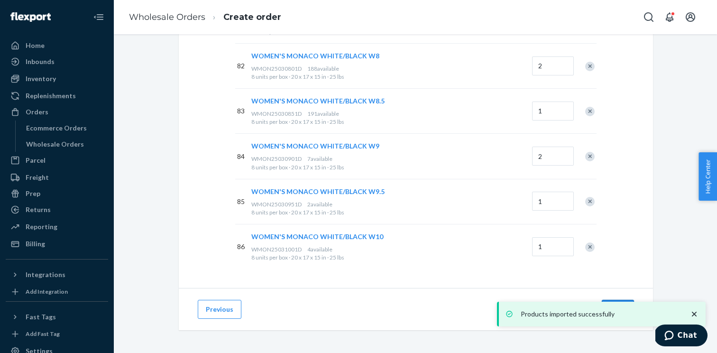
click at [623, 300] on button "Next" at bounding box center [618, 309] width 32 height 19
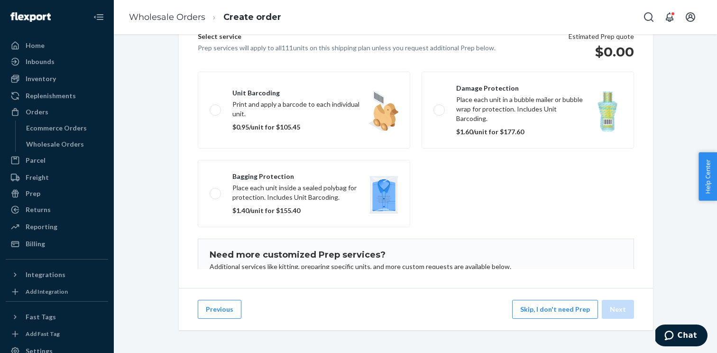
scroll to position [130, 0]
click at [577, 314] on button "Skip, I don't need Prep" at bounding box center [555, 309] width 86 height 19
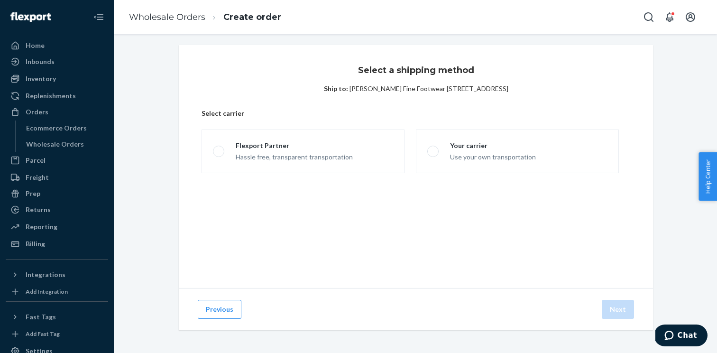
scroll to position [3, 0]
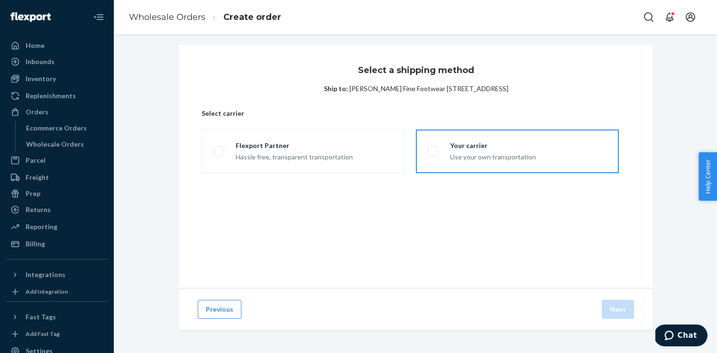
click at [467, 139] on label "Your carrier Use your own transportation" at bounding box center [517, 152] width 203 height 44
click at [434, 149] on input "Your carrier Use your own transportation" at bounding box center [431, 152] width 6 height 6
radio input "true"
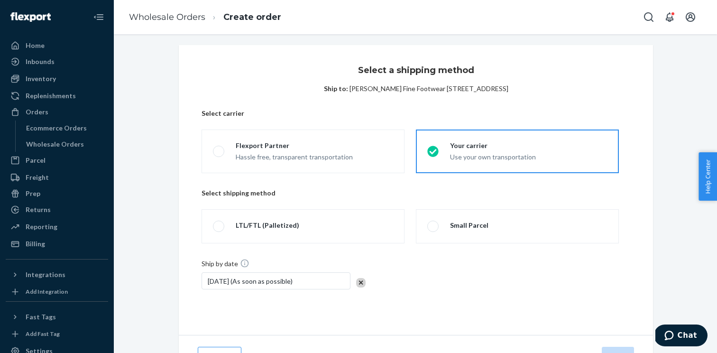
click at [439, 199] on div "Select shipping method" at bounding box center [416, 198] width 429 height 21
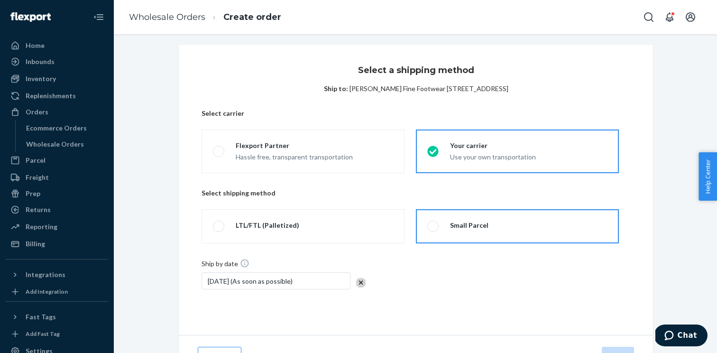
click at [434, 229] on span at bounding box center [433, 226] width 11 height 11
click at [434, 229] on input "Small Parcel" at bounding box center [431, 226] width 6 height 6
radio input "true"
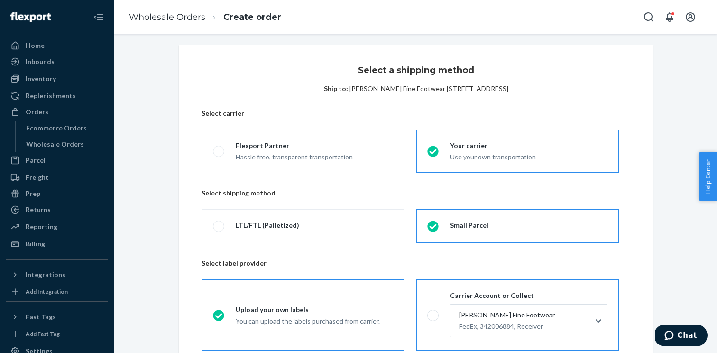
click at [440, 316] on div "Carrier Account or Collect [PERSON_NAME] Fine Footwear FedEx, 342006884, Receiv…" at bounding box center [523, 315] width 169 height 49
click at [434, 316] on input "Carrier Account or Collect [PERSON_NAME] Fine Footwear FedEx, 342006884, Receiv…" at bounding box center [431, 315] width 6 height 6
radio input "true"
radio input "false"
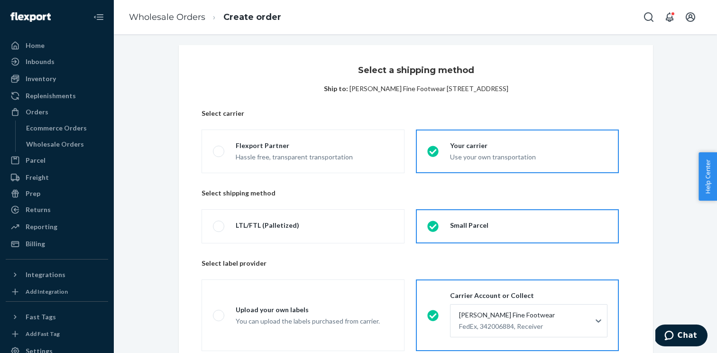
scroll to position [158, 0]
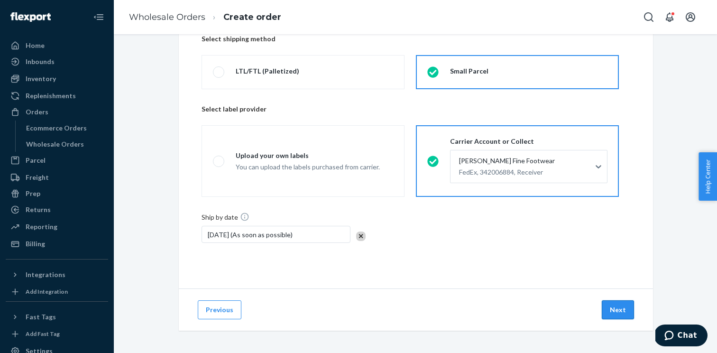
click at [619, 302] on button "Next" at bounding box center [618, 309] width 32 height 19
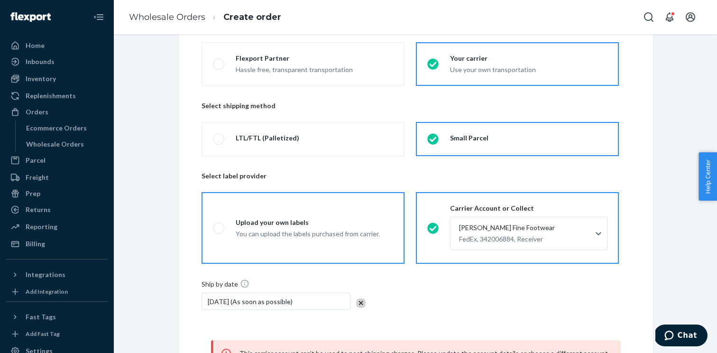
scroll to position [81, 0]
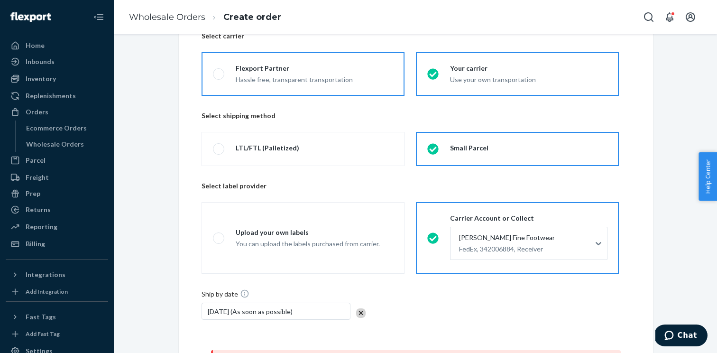
click at [306, 65] on div "Flexport Partner" at bounding box center [294, 68] width 117 height 9
click at [219, 71] on input "Flexport Partner Hassle free, transparent transportation" at bounding box center [216, 74] width 6 height 6
radio input "true"
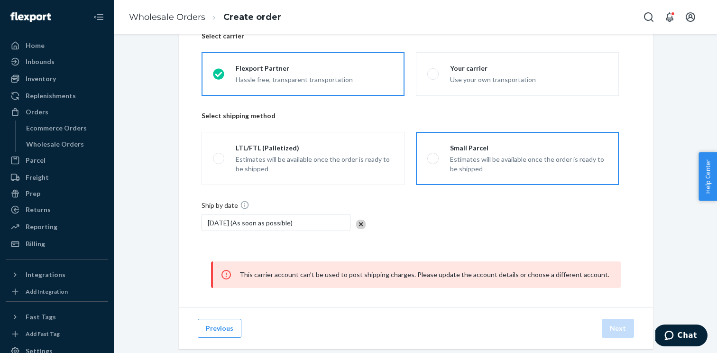
click at [460, 156] on div "Estimates will be available once the order is ready to be shipped" at bounding box center [529, 164] width 158 height 19
click at [434, 156] on input "Small Parcel Estimates will be available once the order is ready to be shipped" at bounding box center [431, 159] width 6 height 6
radio input "true"
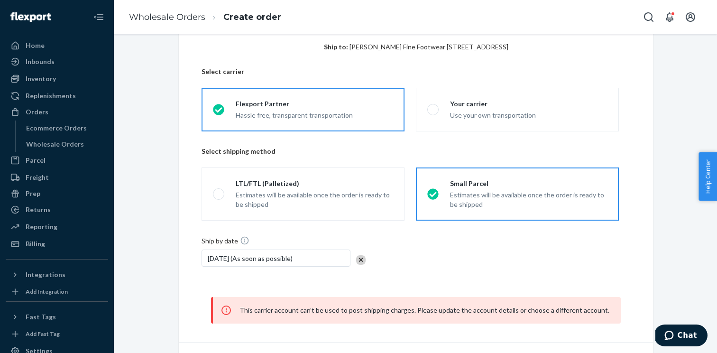
scroll to position [99, 0]
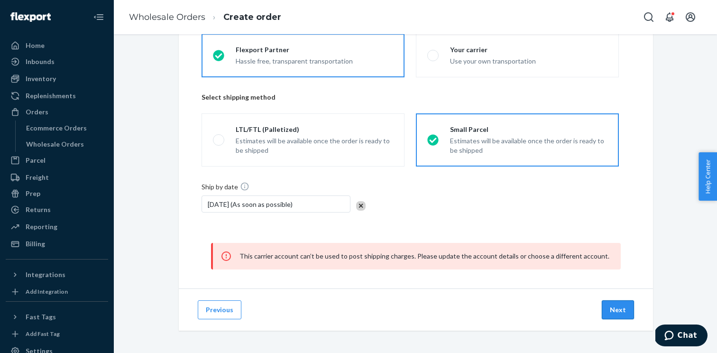
click at [616, 310] on button "Next" at bounding box center [618, 309] width 32 height 19
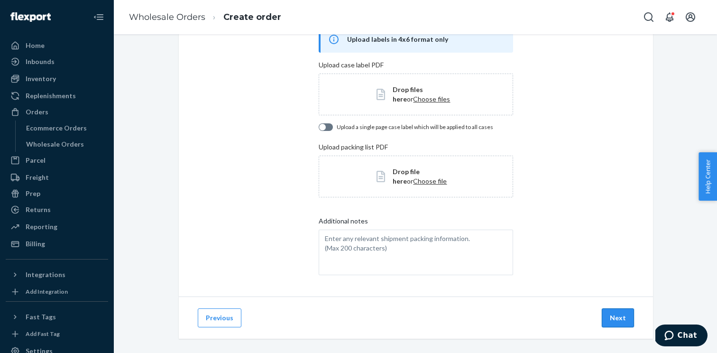
click at [619, 316] on button "Next" at bounding box center [618, 317] width 32 height 19
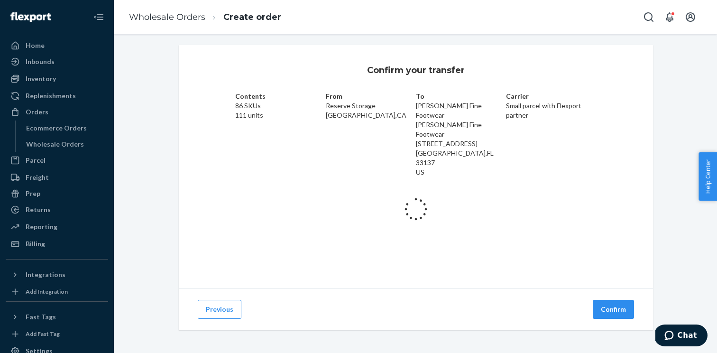
scroll to position [6, 0]
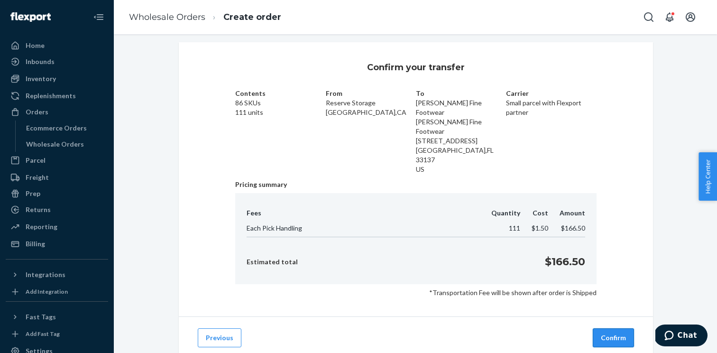
click at [612, 328] on button "Confirm" at bounding box center [613, 337] width 41 height 19
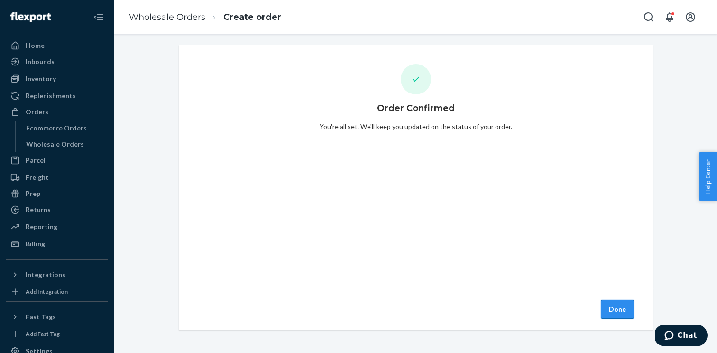
click at [619, 311] on button "Done" at bounding box center [617, 309] width 33 height 19
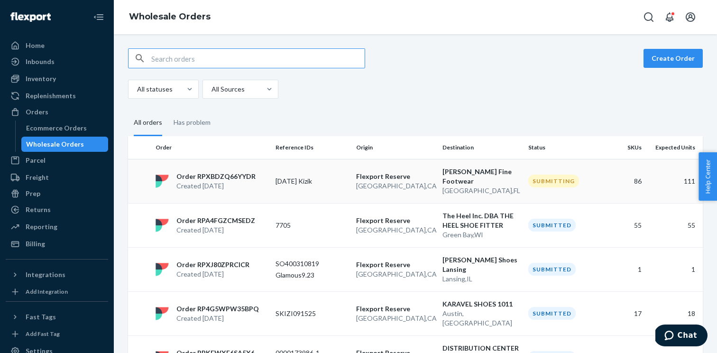
click at [272, 177] on td "[DATE] Kizik" at bounding box center [312, 181] width 81 height 44
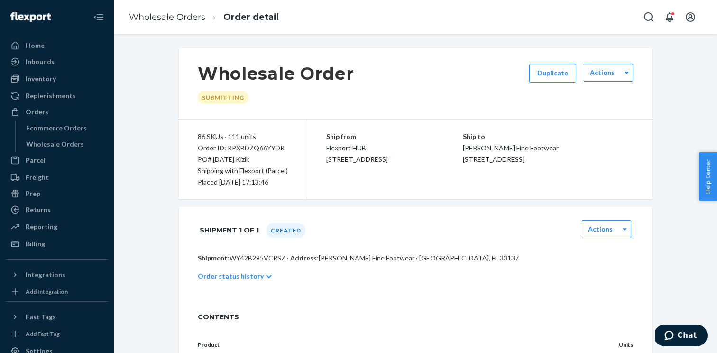
click at [262, 260] on p "Shipment: WY42B295VCRSZ · Address: [PERSON_NAME] Fine Footwear · [GEOGRAPHIC_DA…" at bounding box center [416, 257] width 436 height 9
copy p "WY42B295VCRSZ"
click at [271, 146] on div "Order ID: RPXBDZQ66YYDR" at bounding box center [243, 147] width 90 height 11
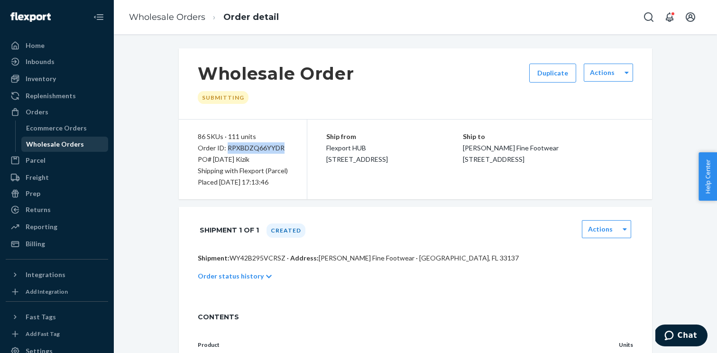
click at [87, 147] on div "Wholesale Orders" at bounding box center [64, 144] width 85 height 13
